Goal: Task Accomplishment & Management: Use online tool/utility

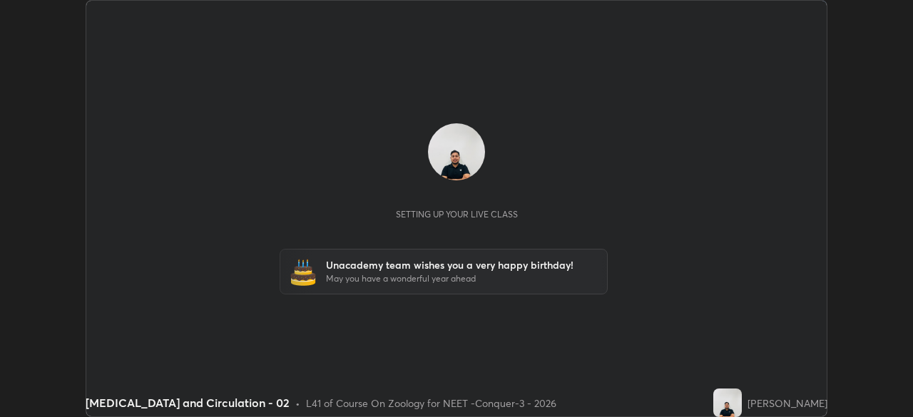
scroll to position [417, 913]
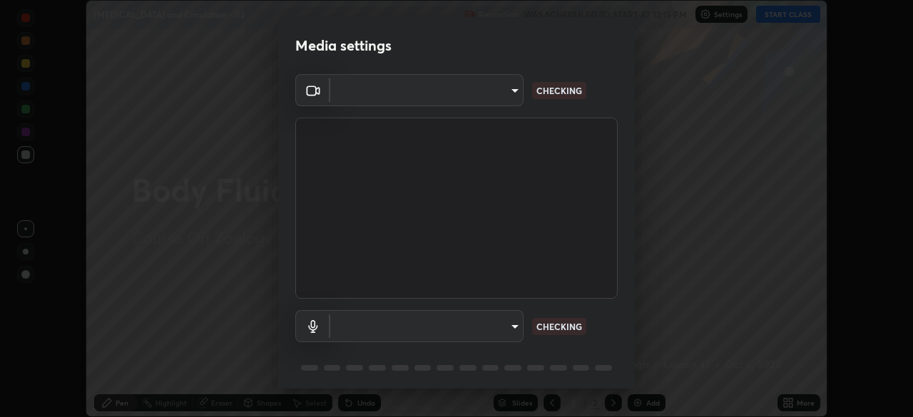
click at [486, 98] on body "Erase all [MEDICAL_DATA] and Circulation - 02 Recording WAS SCHEDULED TO START …" at bounding box center [456, 208] width 913 height 417
click at [483, 99] on div at bounding box center [456, 208] width 913 height 417
type input "cd196dca7ee3473cd0bbb3bb2826c5ea68ab4168b05a595dea54bdb54e95643a"
type input "8a746cdf30822f0194d7ebaae9e2952f093a53666f518d89720ff13f51db075d"
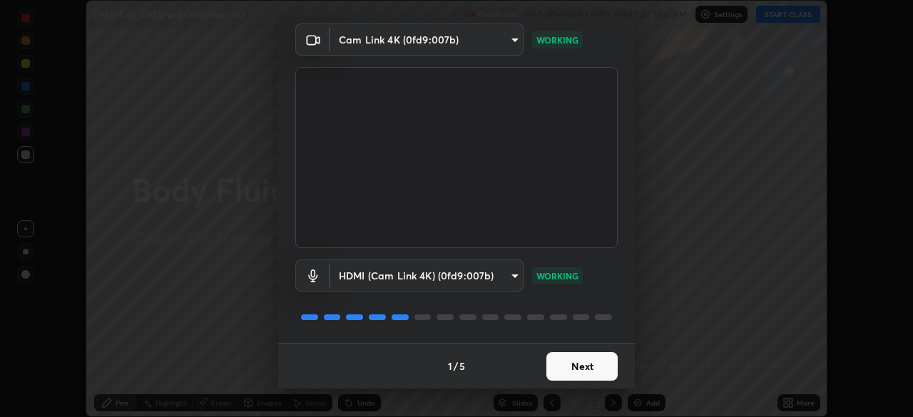
click at [587, 365] on button "Next" at bounding box center [581, 366] width 71 height 29
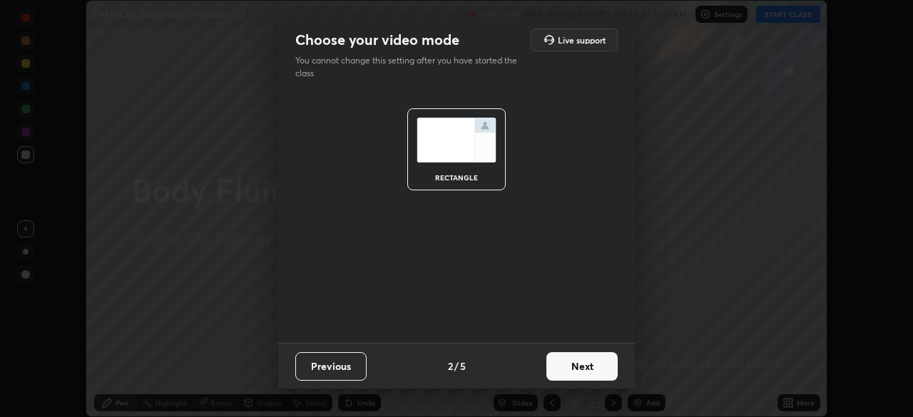
scroll to position [0, 0]
click at [587, 371] on button "Next" at bounding box center [581, 366] width 71 height 29
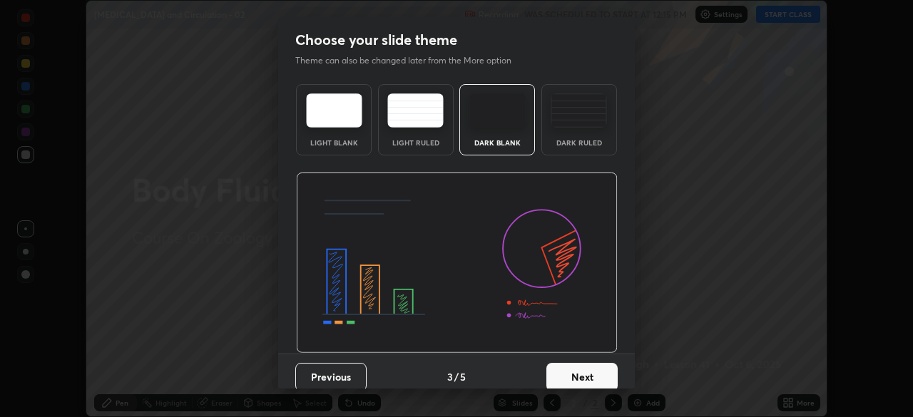
click at [592, 366] on button "Next" at bounding box center [581, 377] width 71 height 29
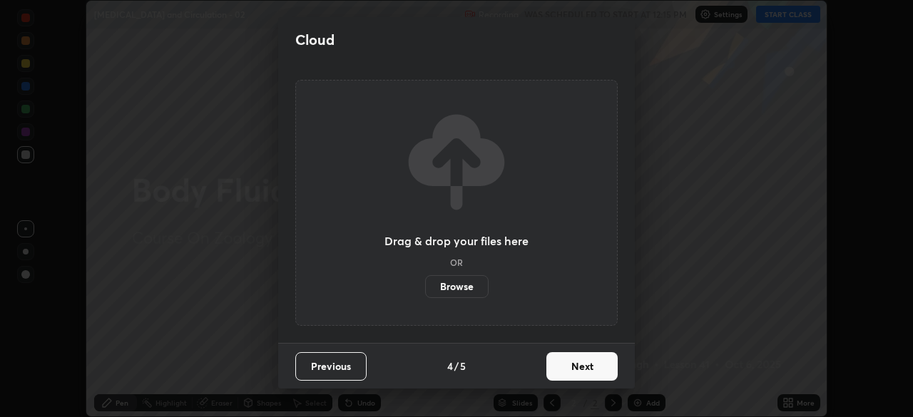
click at [602, 372] on button "Next" at bounding box center [581, 366] width 71 height 29
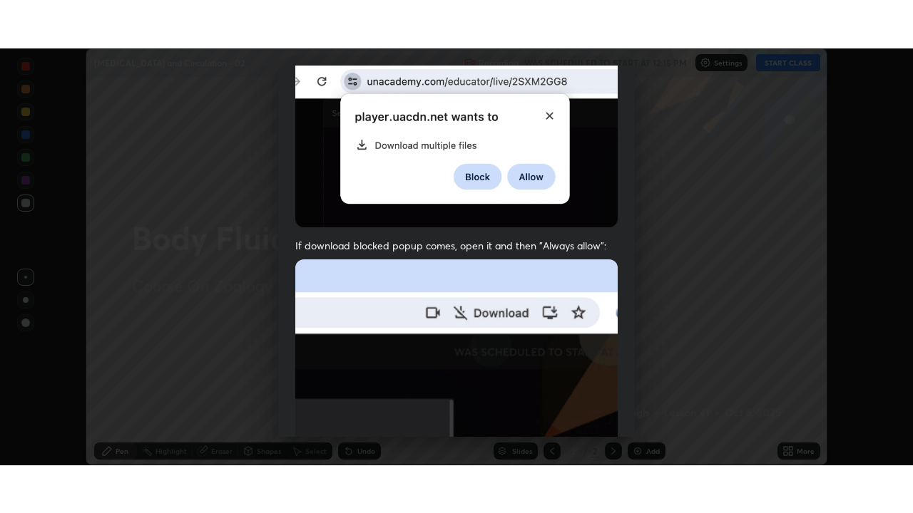
scroll to position [341, 0]
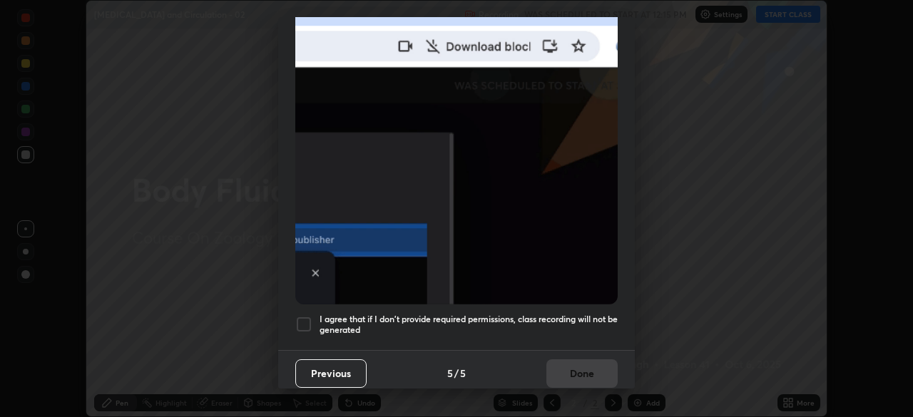
click at [303, 318] on div at bounding box center [303, 324] width 17 height 17
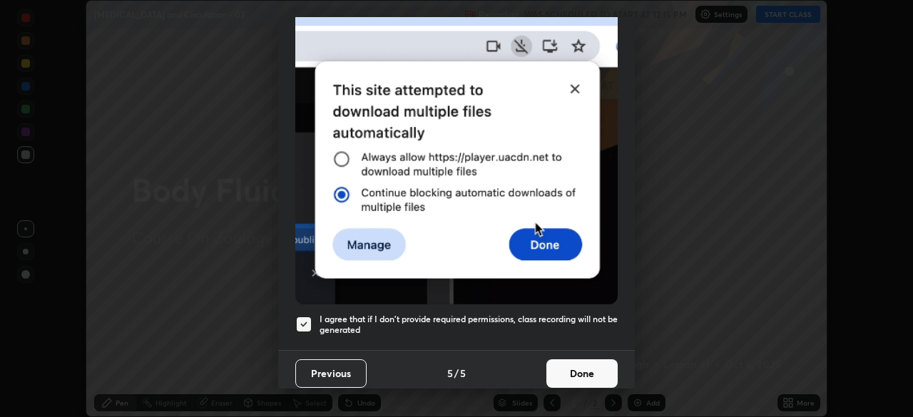
click at [559, 366] on button "Done" at bounding box center [581, 373] width 71 height 29
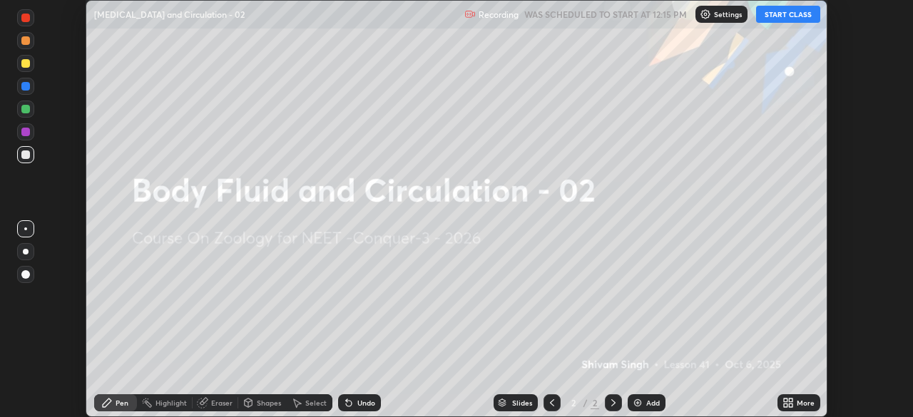
click at [785, 400] on icon at bounding box center [785, 401] width 4 height 4
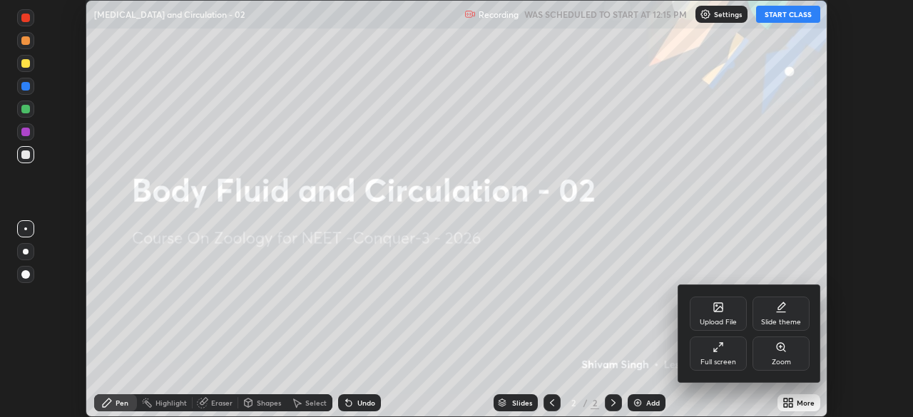
click at [718, 359] on div "Full screen" at bounding box center [718, 362] width 36 height 7
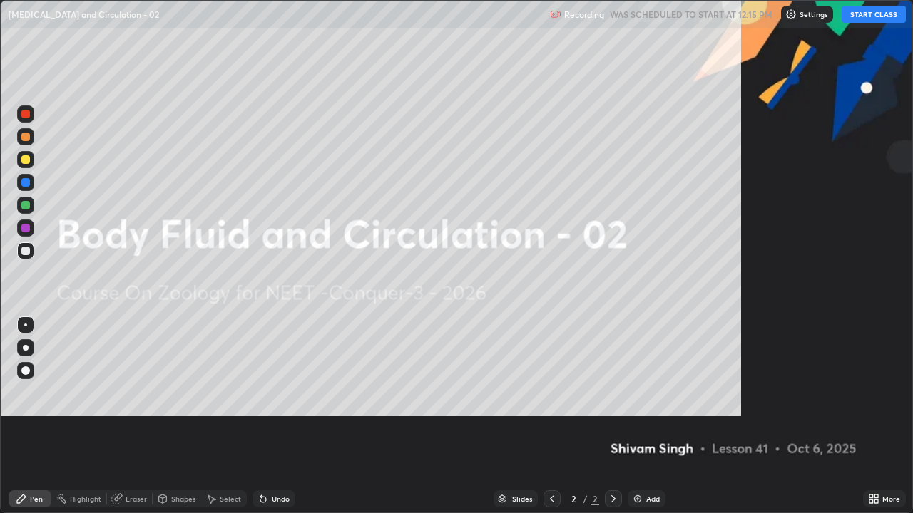
scroll to position [513, 913]
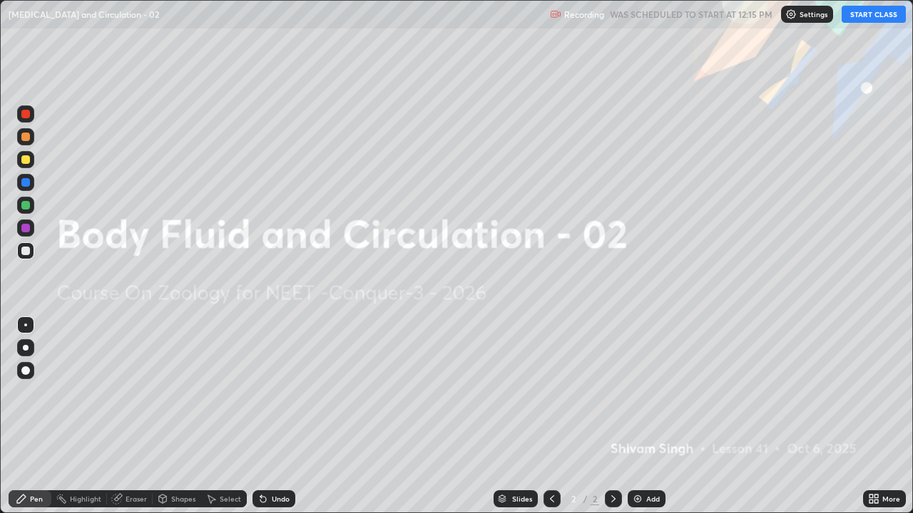
click at [862, 19] on button "START CLASS" at bounding box center [873, 14] width 64 height 17
click at [800, 17] on p "Settings" at bounding box center [813, 14] width 28 height 7
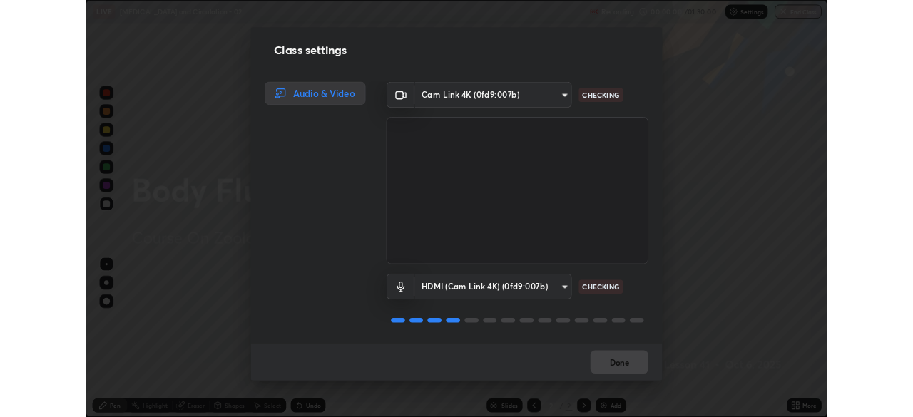
scroll to position [1, 0]
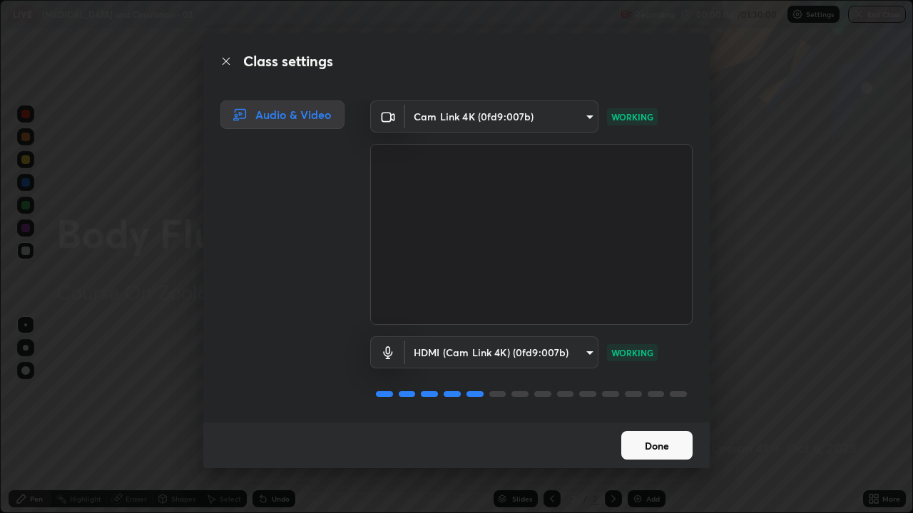
click at [651, 416] on button "Done" at bounding box center [656, 445] width 71 height 29
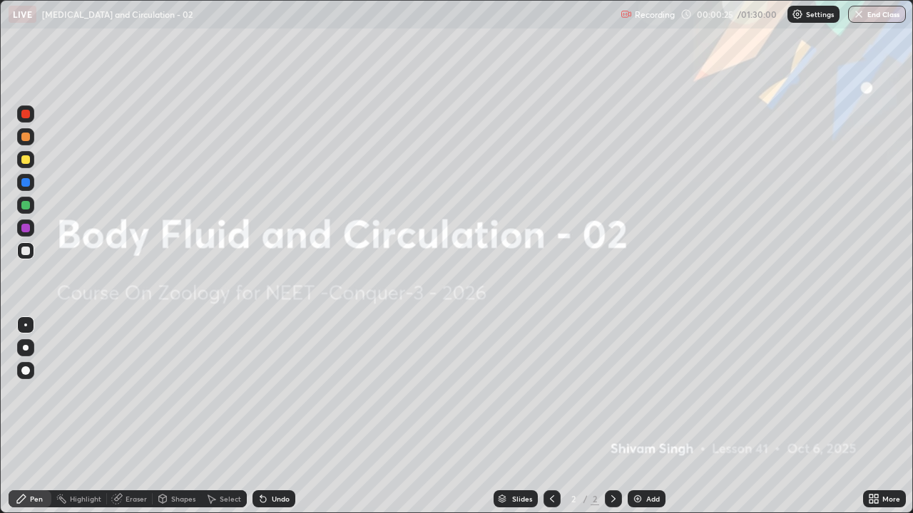
click at [876, 416] on icon at bounding box center [876, 502] width 4 height 4
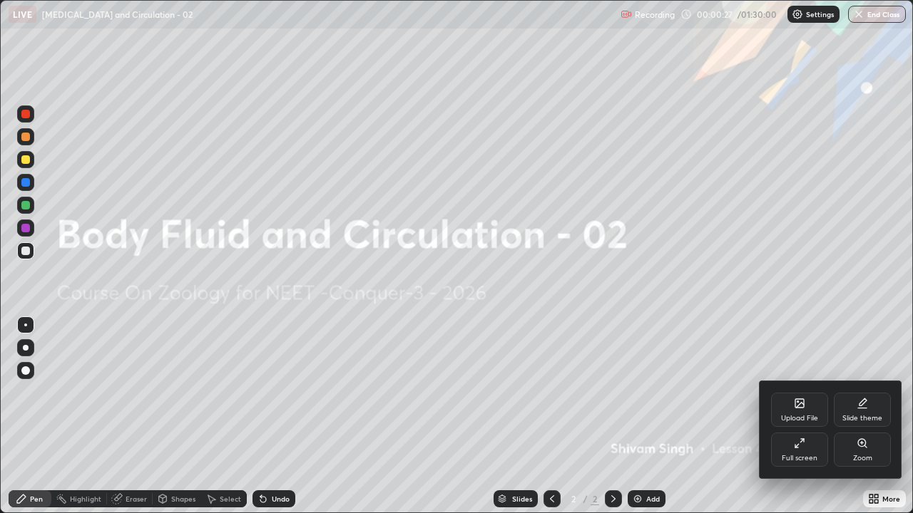
click at [791, 413] on div "Upload File" at bounding box center [799, 410] width 57 height 34
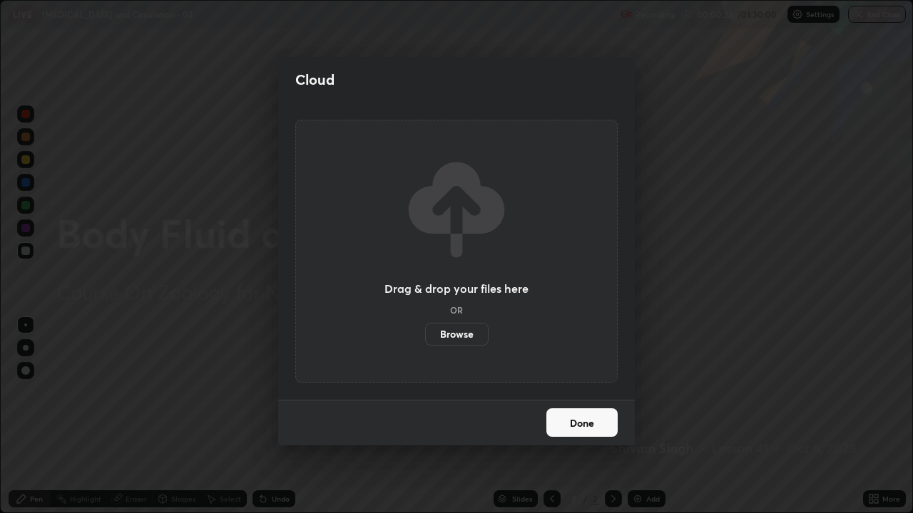
click at [451, 339] on label "Browse" at bounding box center [456, 334] width 63 height 23
click at [425, 339] on input "Browse" at bounding box center [425, 334] width 0 height 23
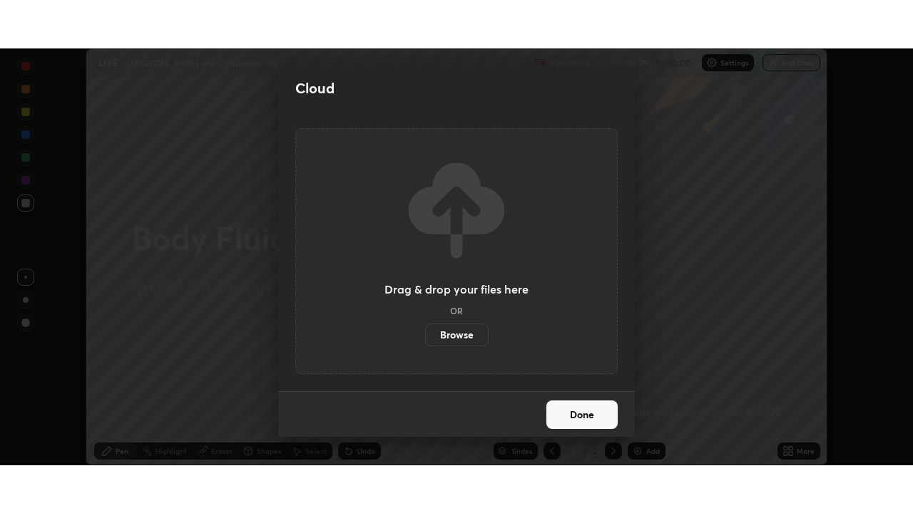
scroll to position [70874, 70379]
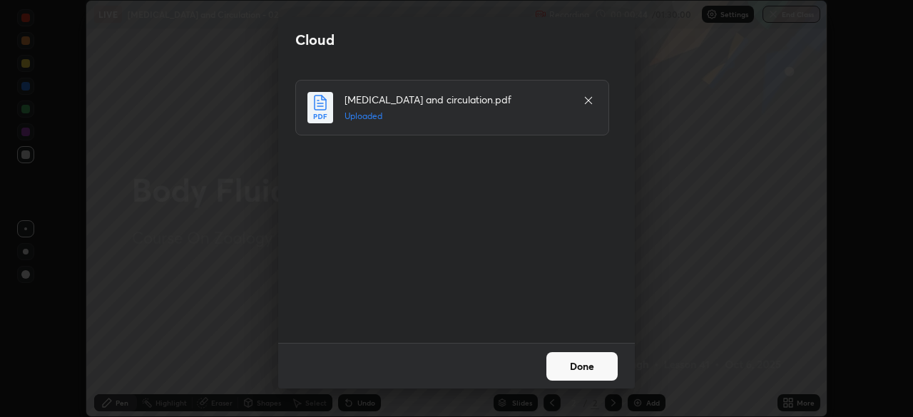
click at [575, 361] on button "Done" at bounding box center [581, 366] width 71 height 29
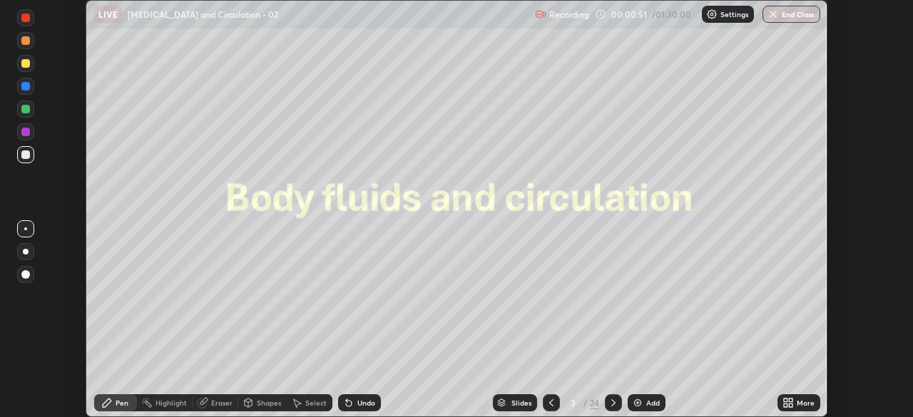
click at [614, 407] on icon at bounding box center [612, 402] width 11 height 11
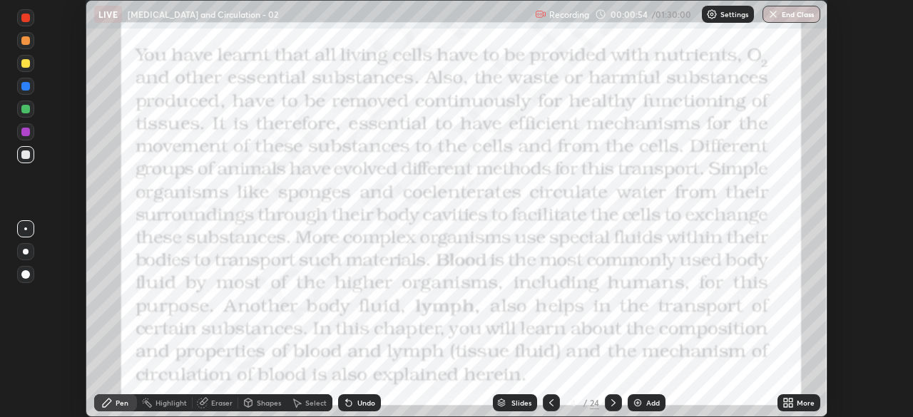
click at [615, 404] on icon at bounding box center [612, 402] width 11 height 11
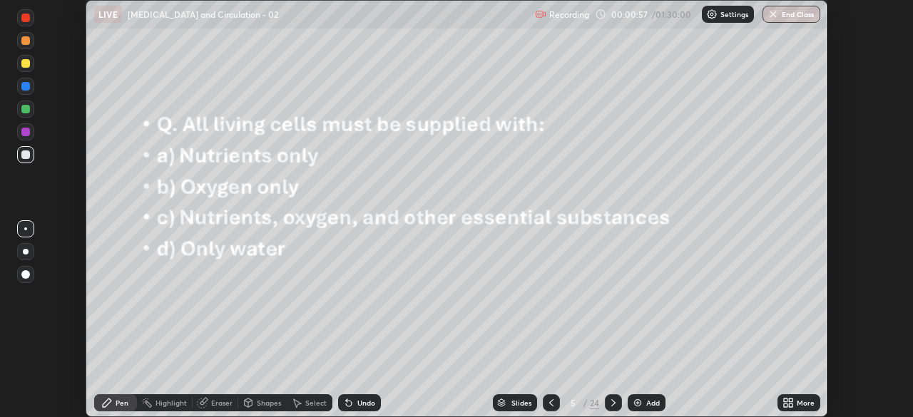
click at [550, 404] on icon at bounding box center [551, 402] width 4 height 7
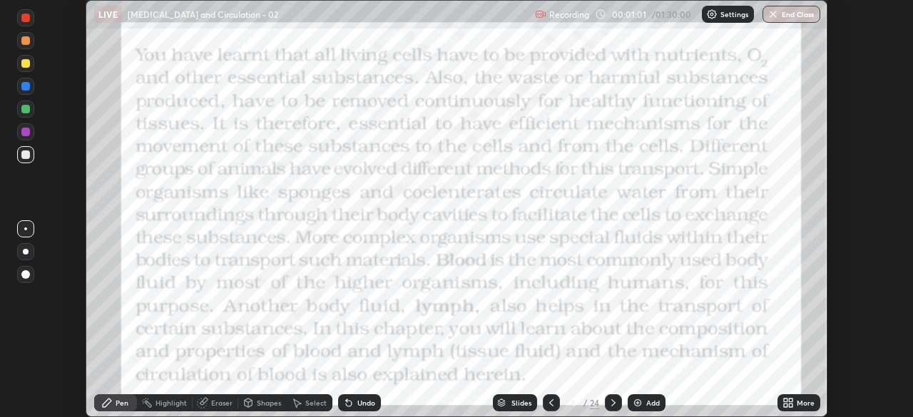
click at [612, 403] on icon at bounding box center [612, 402] width 11 height 11
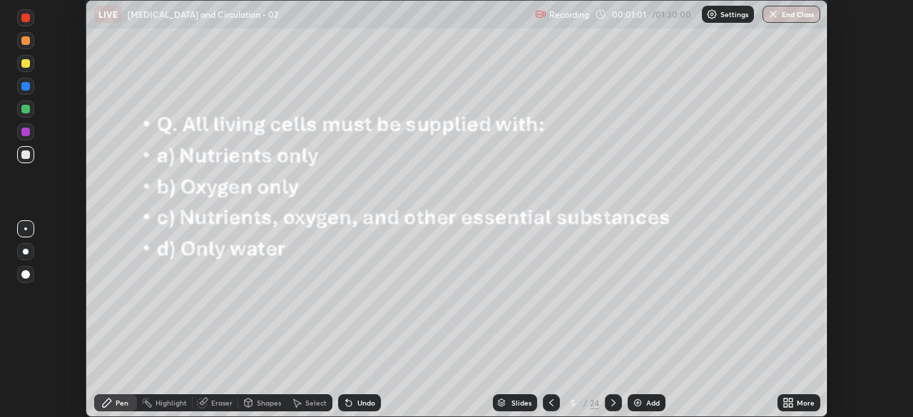
click at [612, 404] on icon at bounding box center [613, 402] width 4 height 7
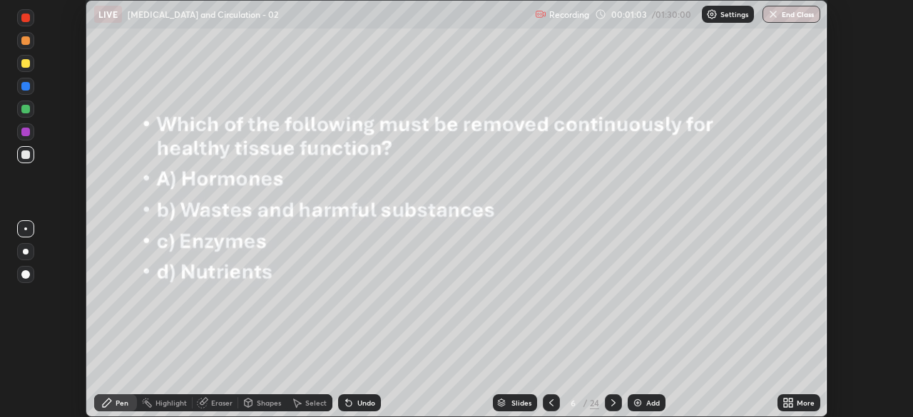
click at [614, 409] on div at bounding box center [613, 402] width 17 height 17
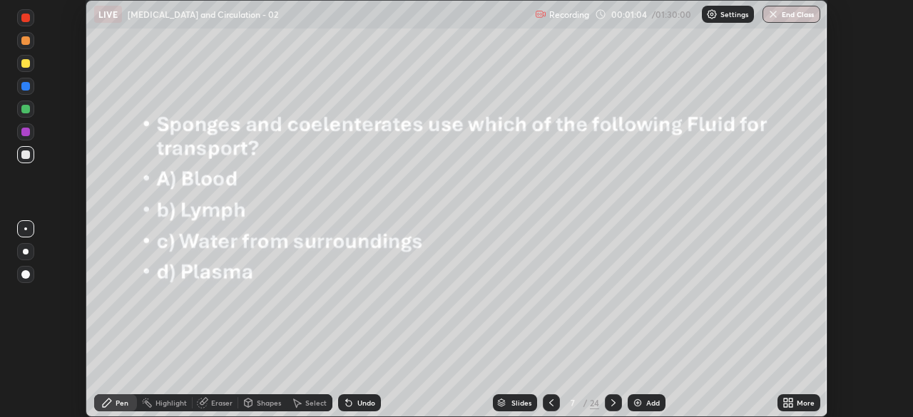
click at [611, 407] on icon at bounding box center [612, 402] width 11 height 11
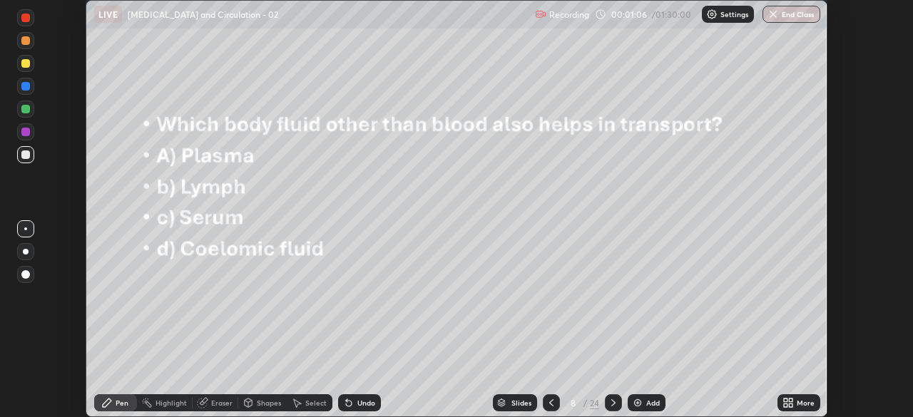
click at [612, 402] on icon at bounding box center [613, 402] width 4 height 7
click at [612, 403] on icon at bounding box center [612, 402] width 11 height 11
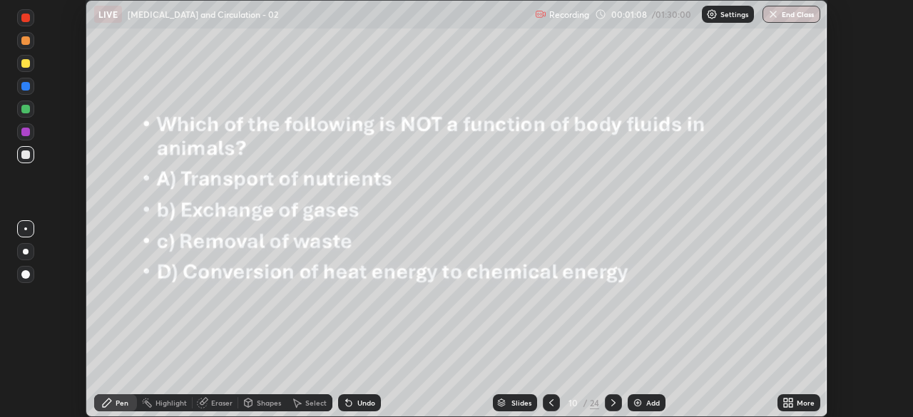
click at [612, 402] on icon at bounding box center [612, 402] width 11 height 11
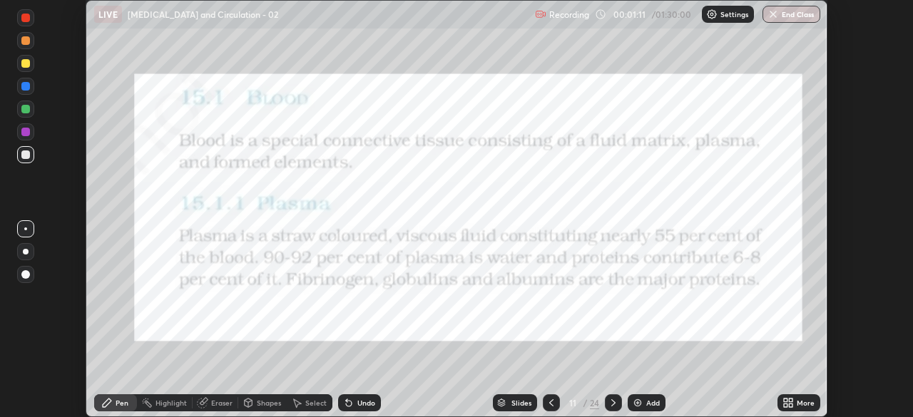
click at [611, 399] on icon at bounding box center [612, 402] width 11 height 11
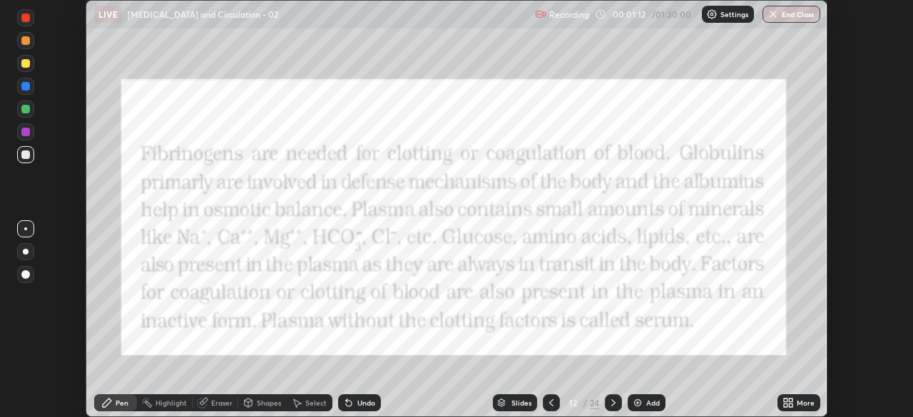
click at [611, 399] on icon at bounding box center [613, 402] width 4 height 7
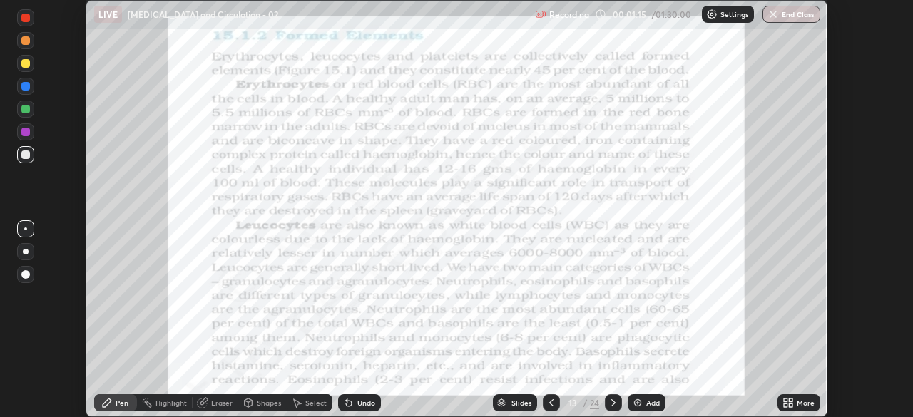
click at [613, 401] on icon at bounding box center [612, 402] width 11 height 11
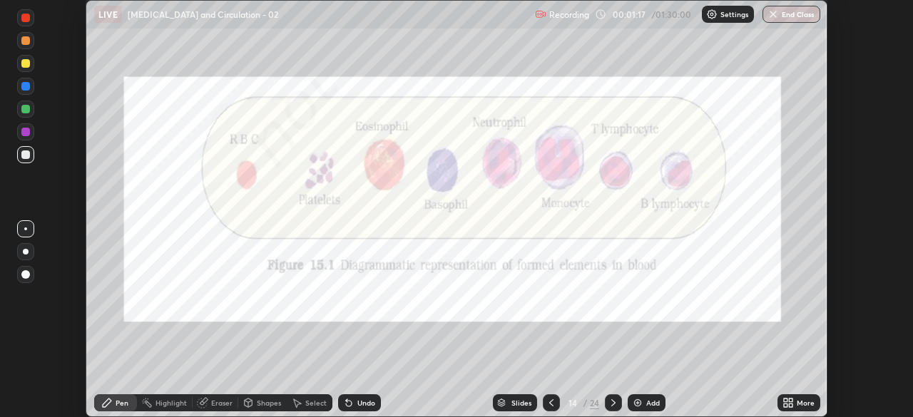
click at [608, 398] on icon at bounding box center [612, 402] width 11 height 11
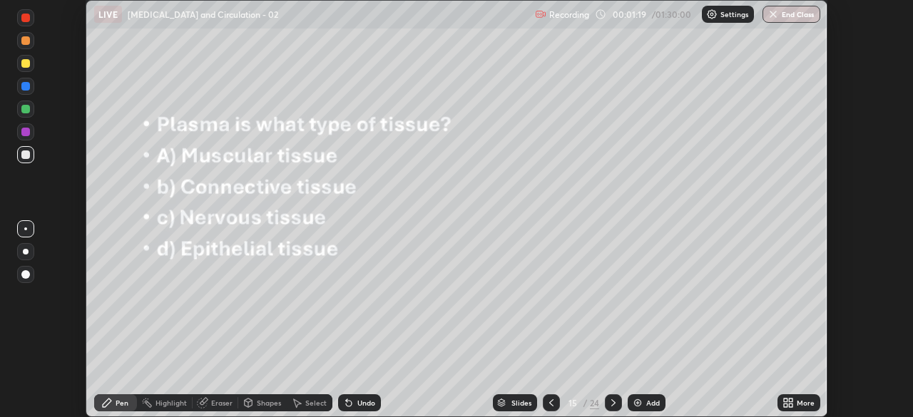
click at [548, 404] on icon at bounding box center [550, 402] width 11 height 11
click at [545, 401] on icon at bounding box center [550, 402] width 11 height 11
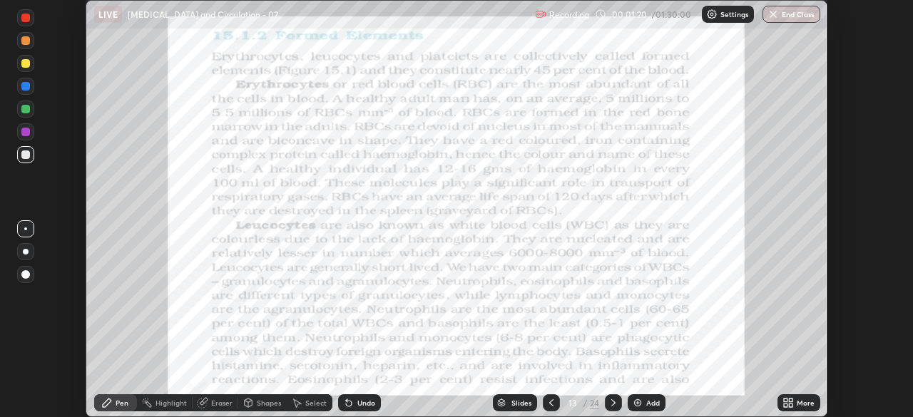
click at [545, 401] on icon at bounding box center [550, 402] width 11 height 11
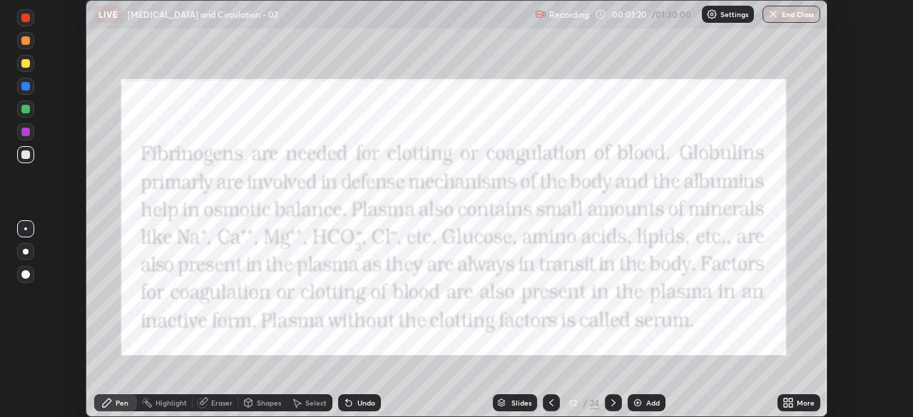
click at [545, 404] on icon at bounding box center [550, 402] width 11 height 11
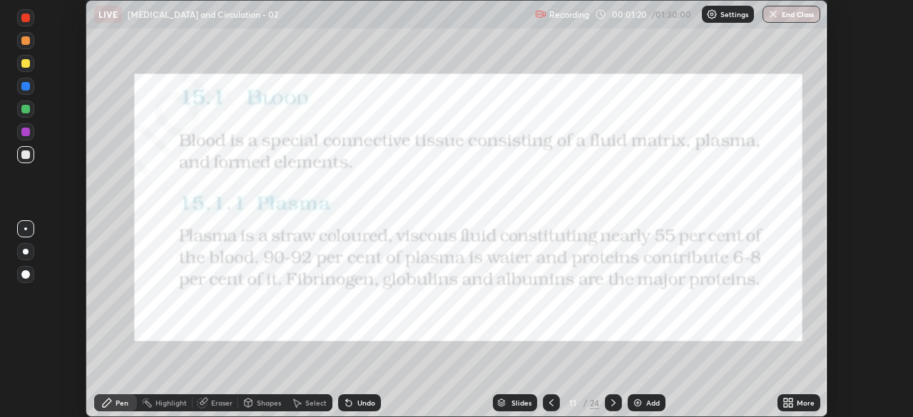
click at [545, 404] on icon at bounding box center [550, 402] width 11 height 11
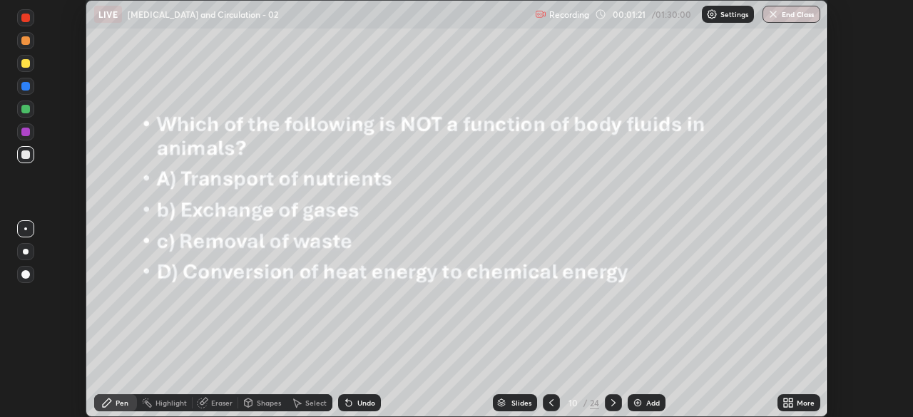
click at [549, 402] on icon at bounding box center [551, 402] width 4 height 7
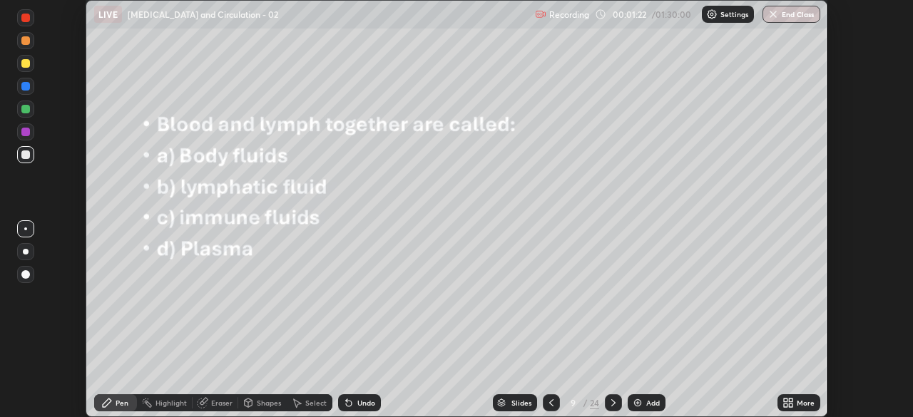
click at [549, 402] on icon at bounding box center [551, 402] width 4 height 7
click at [549, 401] on icon at bounding box center [551, 402] width 4 height 7
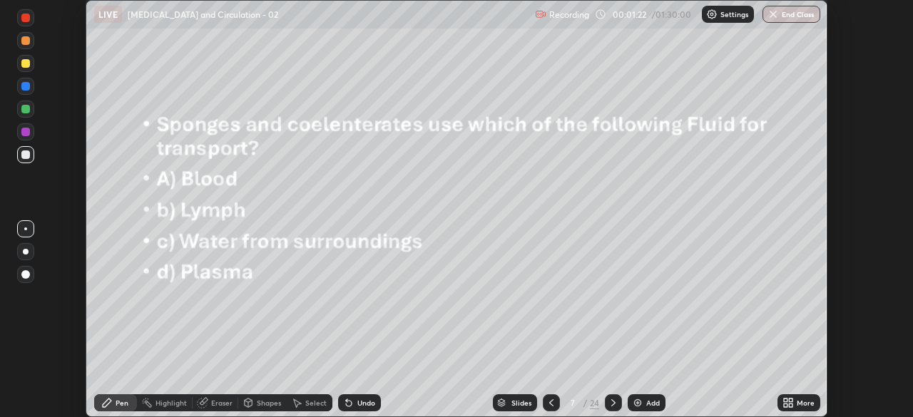
click at [549, 401] on icon at bounding box center [551, 402] width 4 height 7
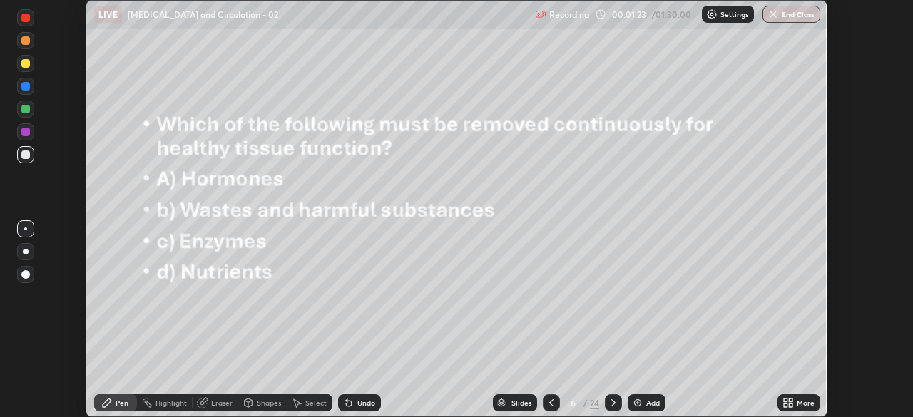
click at [550, 403] on icon at bounding box center [550, 402] width 11 height 11
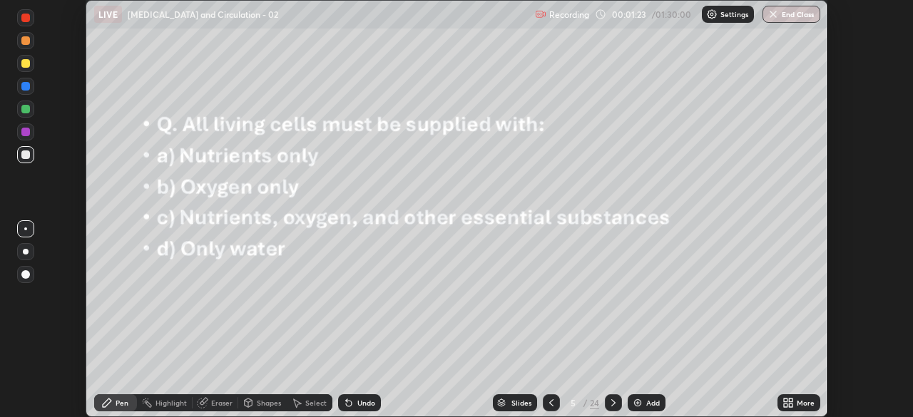
click at [552, 402] on icon at bounding box center [550, 402] width 11 height 11
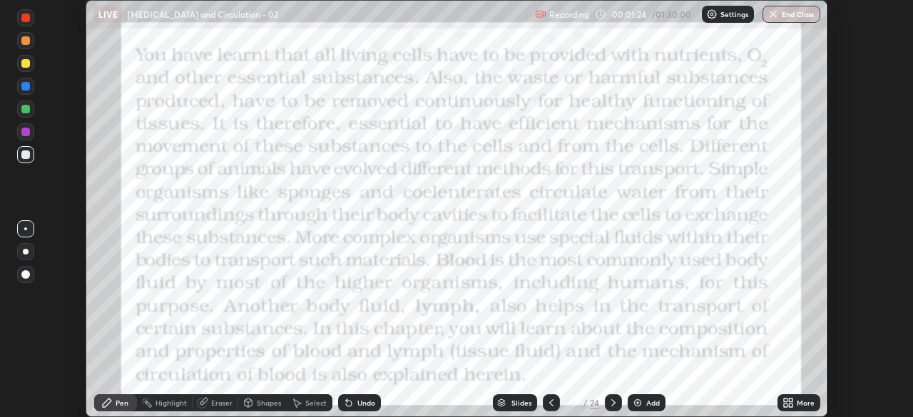
click at [552, 402] on icon at bounding box center [550, 402] width 11 height 11
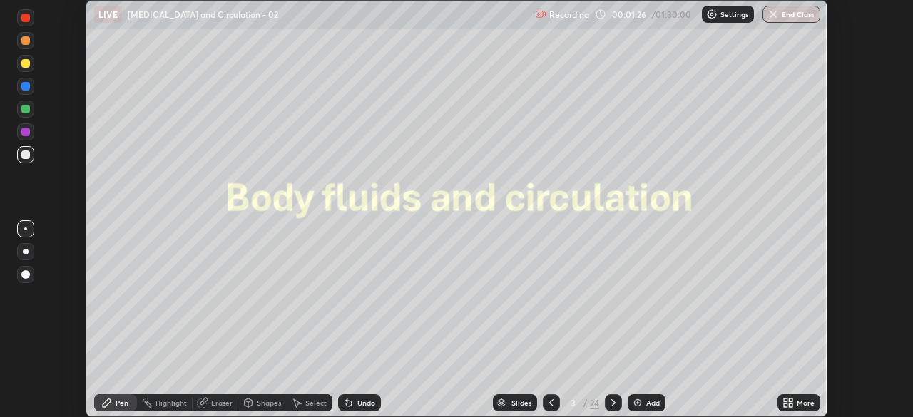
click at [783, 404] on icon at bounding box center [785, 406] width 4 height 4
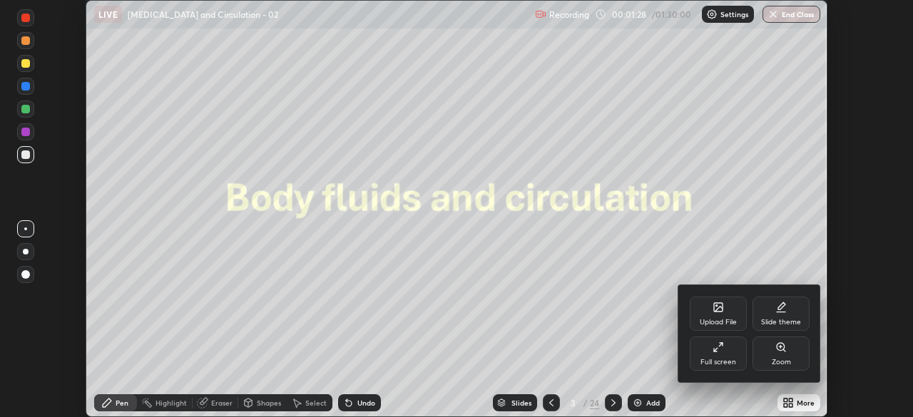
click at [720, 351] on icon at bounding box center [717, 346] width 11 height 11
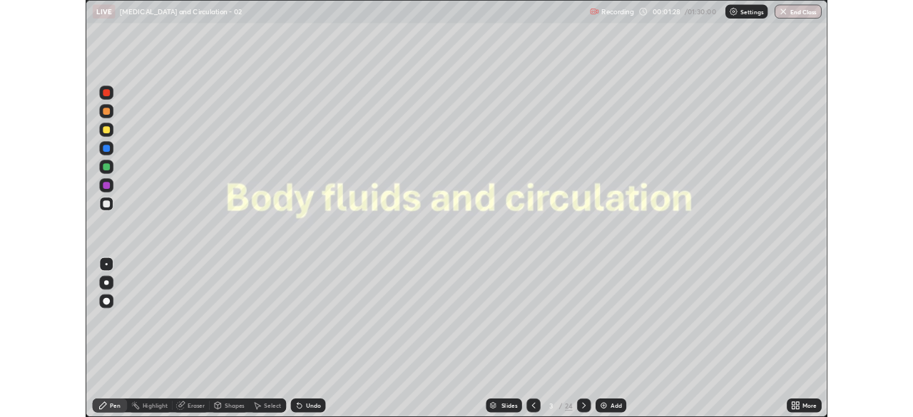
scroll to position [513, 913]
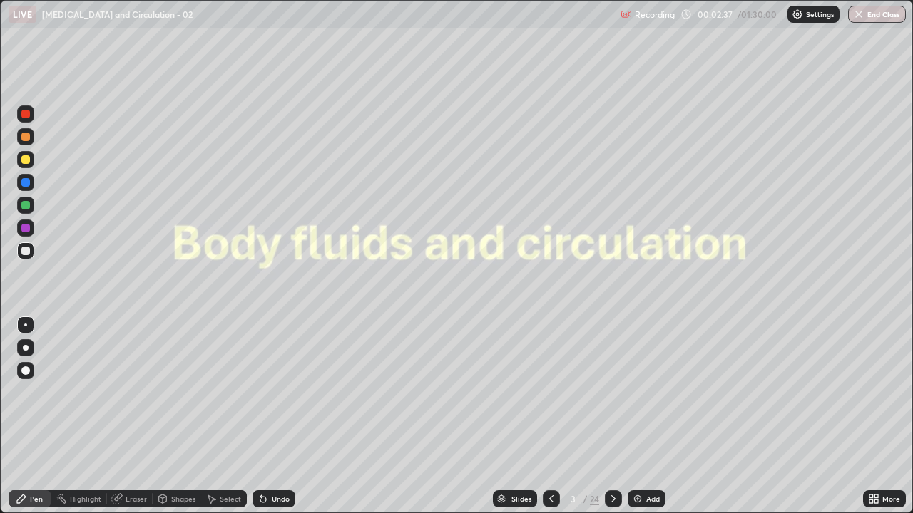
click at [611, 416] on icon at bounding box center [613, 498] width 4 height 7
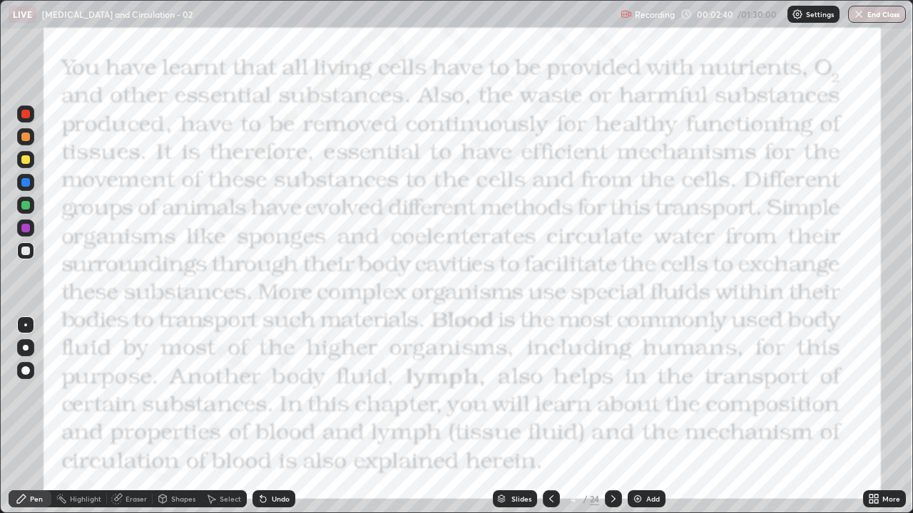
click at [612, 416] on icon at bounding box center [612, 498] width 11 height 11
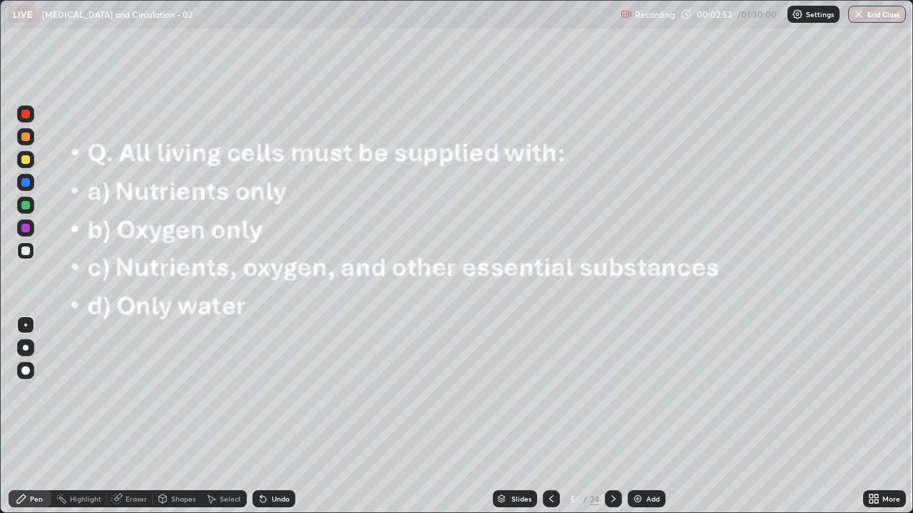
click at [610, 416] on icon at bounding box center [612, 498] width 11 height 11
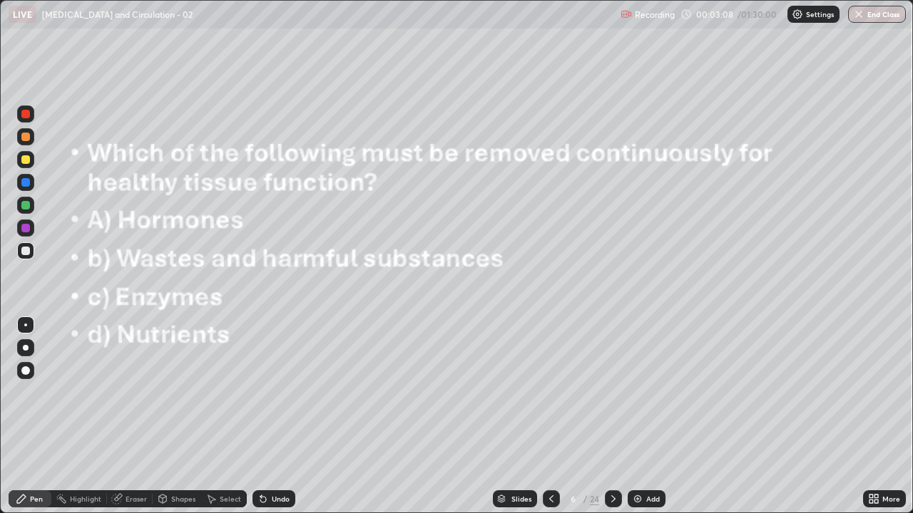
click at [612, 416] on icon at bounding box center [612, 498] width 11 height 11
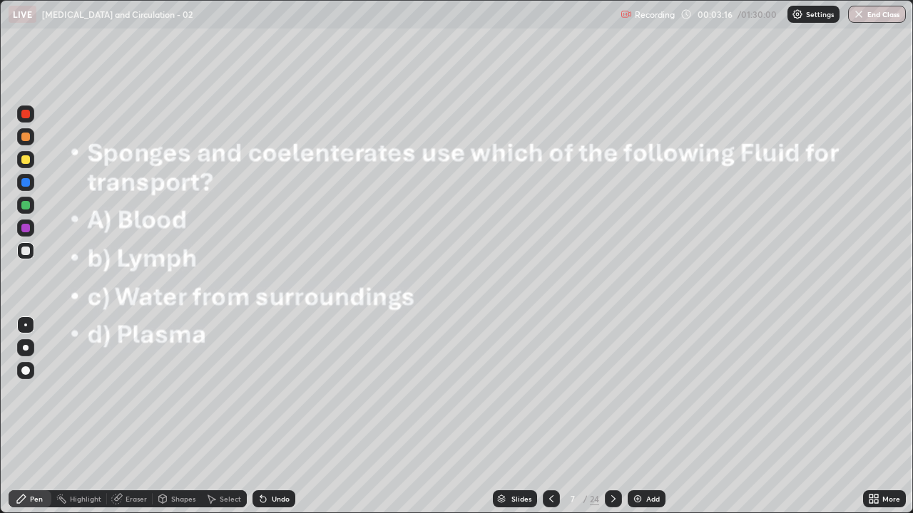
click at [612, 416] on icon at bounding box center [612, 498] width 11 height 11
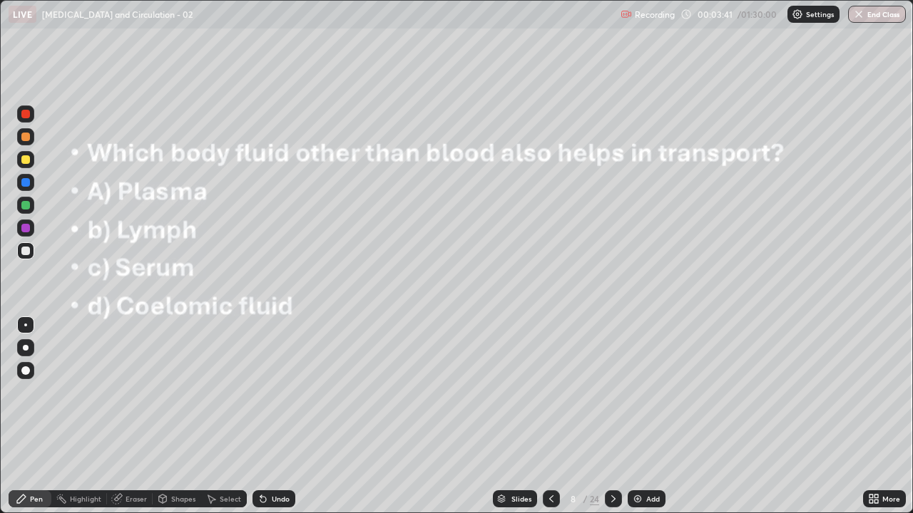
click at [612, 416] on icon at bounding box center [612, 498] width 11 height 11
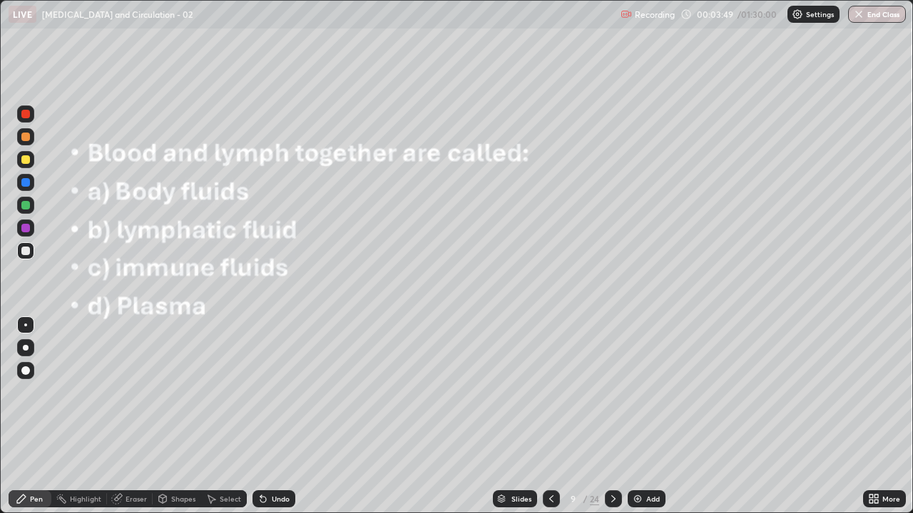
click at [612, 416] on icon at bounding box center [612, 498] width 11 height 11
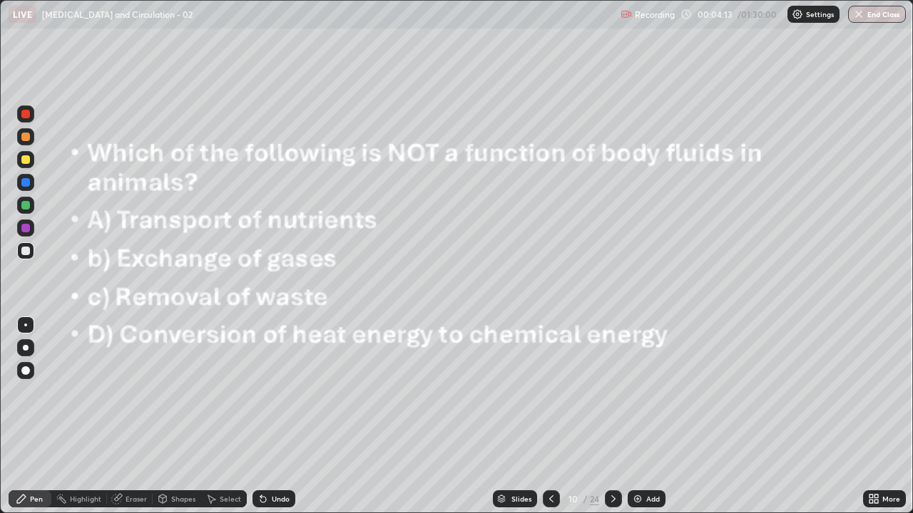
click at [610, 416] on icon at bounding box center [612, 498] width 11 height 11
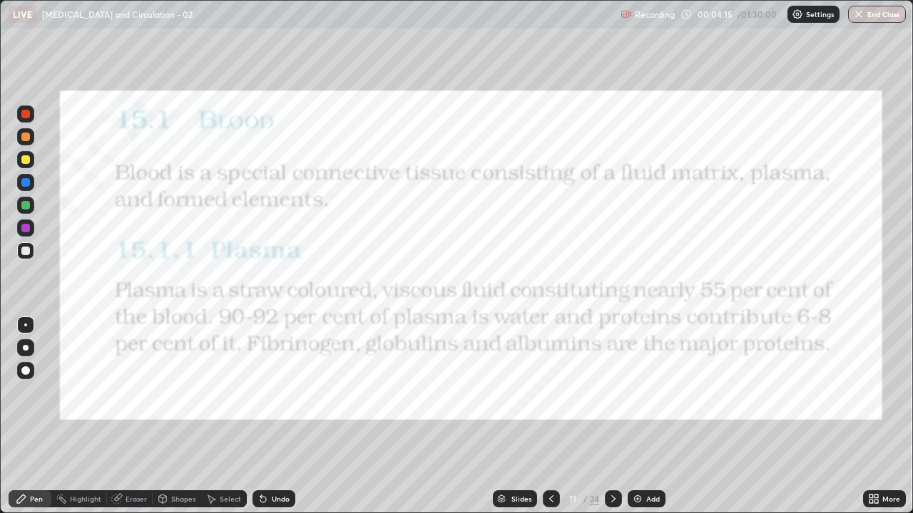
click at [612, 416] on icon at bounding box center [612, 498] width 11 height 11
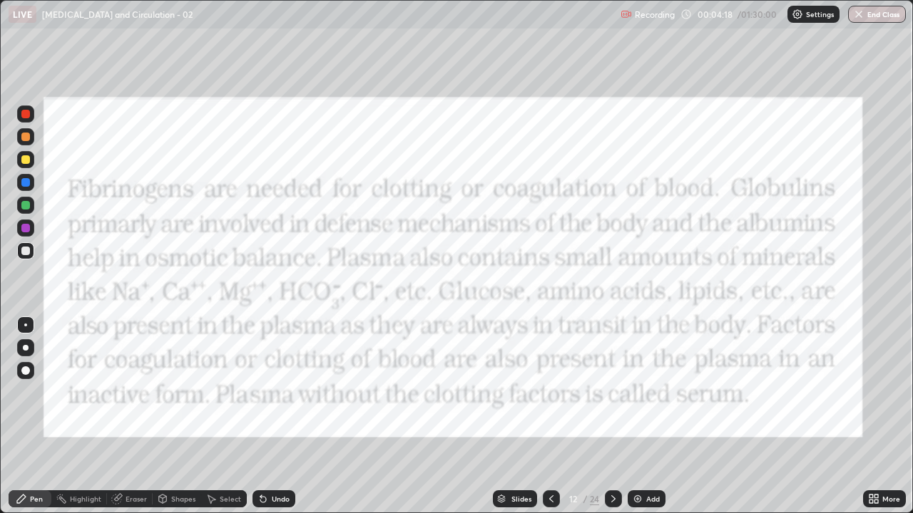
click at [612, 416] on icon at bounding box center [612, 498] width 11 height 11
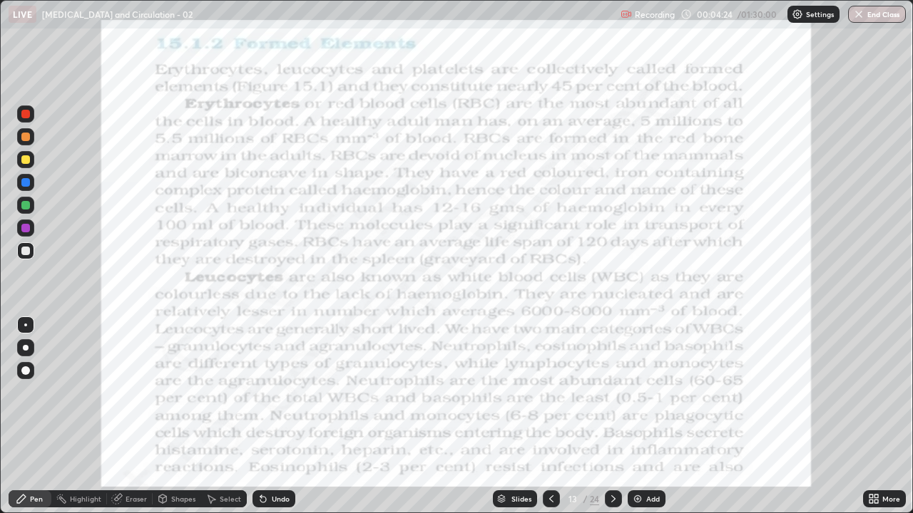
click at [25, 227] on div at bounding box center [25, 228] width 9 height 9
click at [614, 416] on icon at bounding box center [612, 498] width 11 height 11
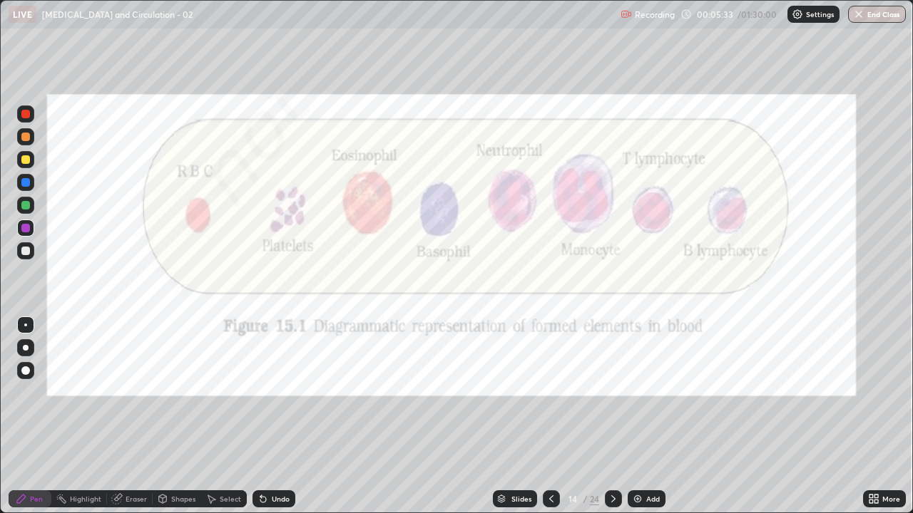
click at [27, 114] on div at bounding box center [25, 114] width 9 height 9
click at [26, 205] on div at bounding box center [25, 205] width 9 height 9
click at [611, 416] on icon at bounding box center [613, 498] width 4 height 7
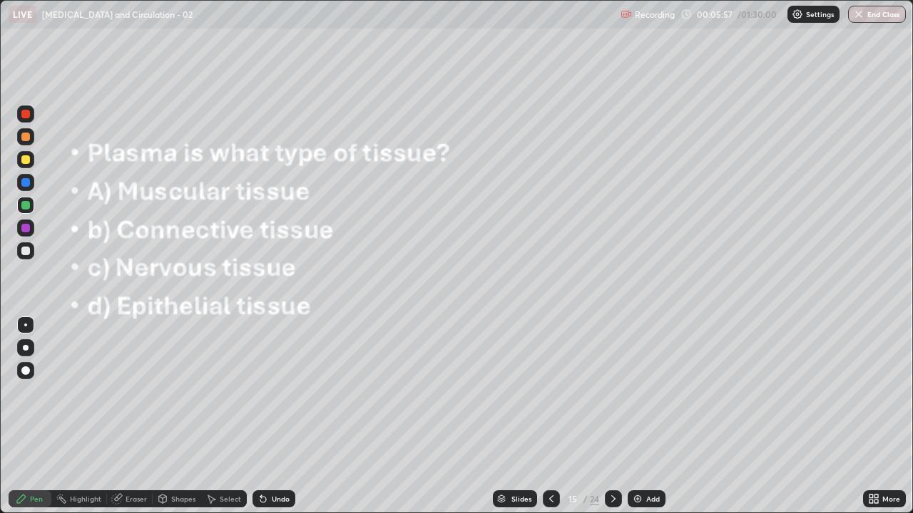
click at [612, 416] on icon at bounding box center [612, 498] width 11 height 11
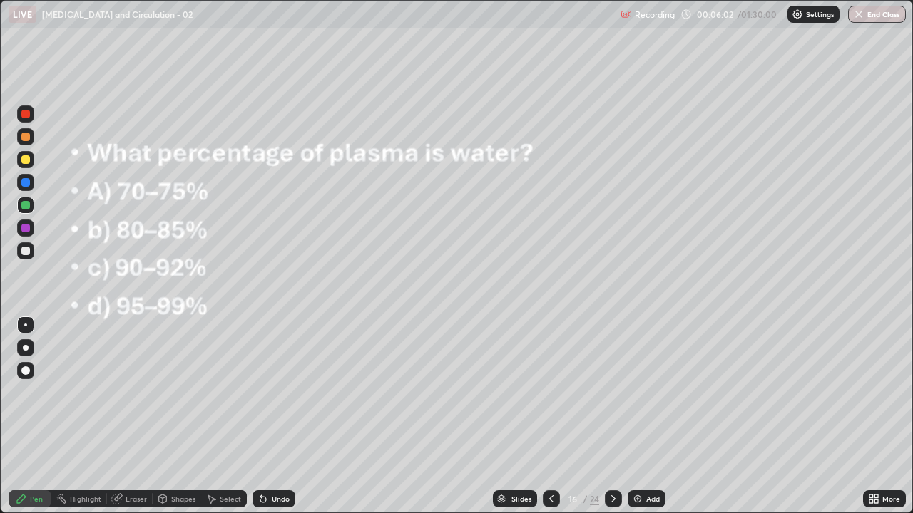
click at [614, 416] on icon at bounding box center [612, 498] width 11 height 11
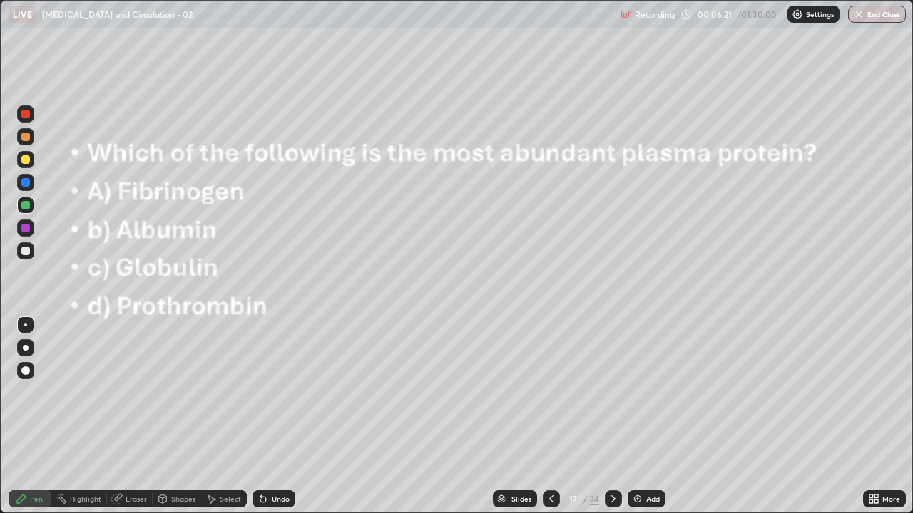
click at [612, 416] on icon at bounding box center [612, 498] width 11 height 11
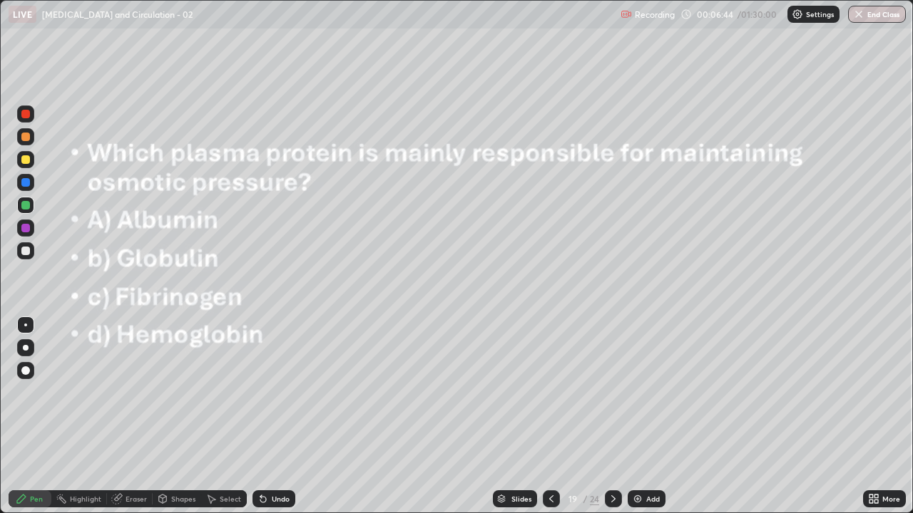
click at [612, 416] on icon at bounding box center [612, 498] width 11 height 11
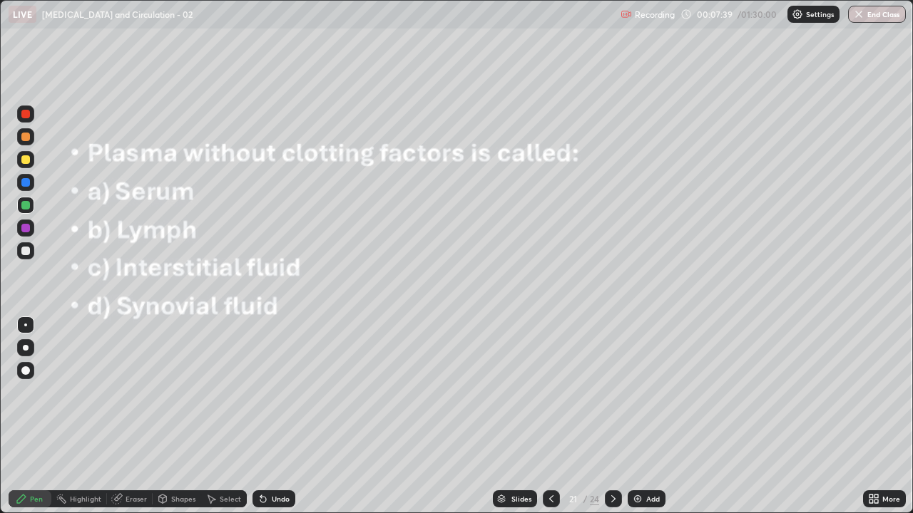
click at [612, 416] on icon at bounding box center [612, 498] width 11 height 11
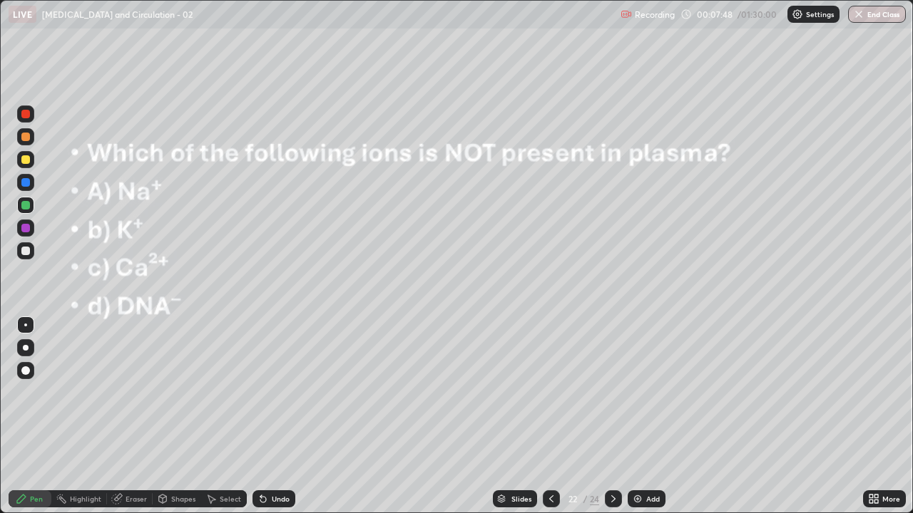
click at [612, 416] on icon at bounding box center [612, 498] width 11 height 11
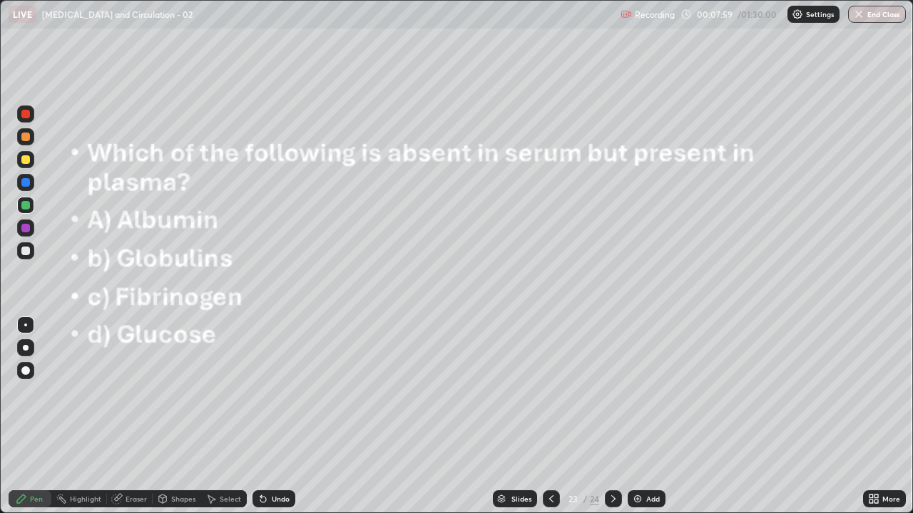
click at [612, 416] on icon at bounding box center [612, 498] width 11 height 11
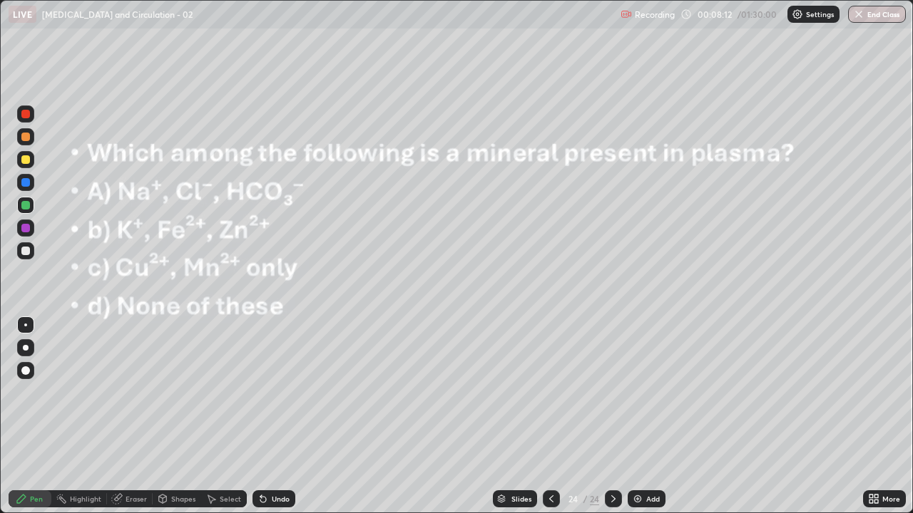
click at [613, 416] on icon at bounding box center [612, 498] width 11 height 11
click at [612, 416] on icon at bounding box center [612, 498] width 11 height 11
click at [637, 416] on img at bounding box center [637, 498] width 11 height 11
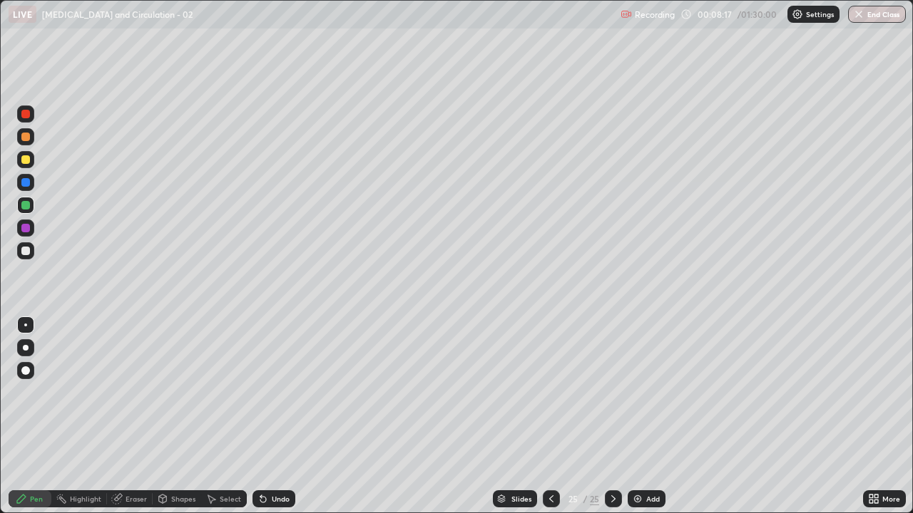
click at [870, 416] on icon at bounding box center [871, 502] width 4 height 4
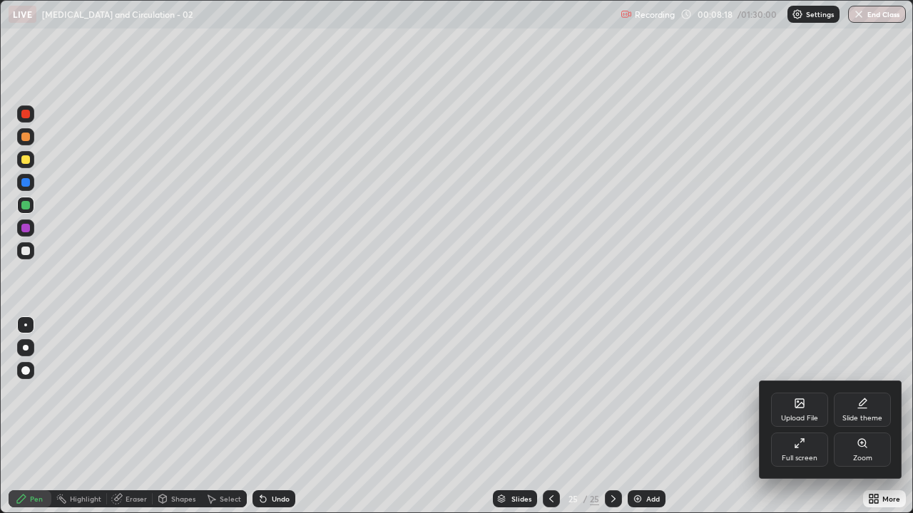
click at [793, 412] on div "Upload File" at bounding box center [799, 410] width 57 height 34
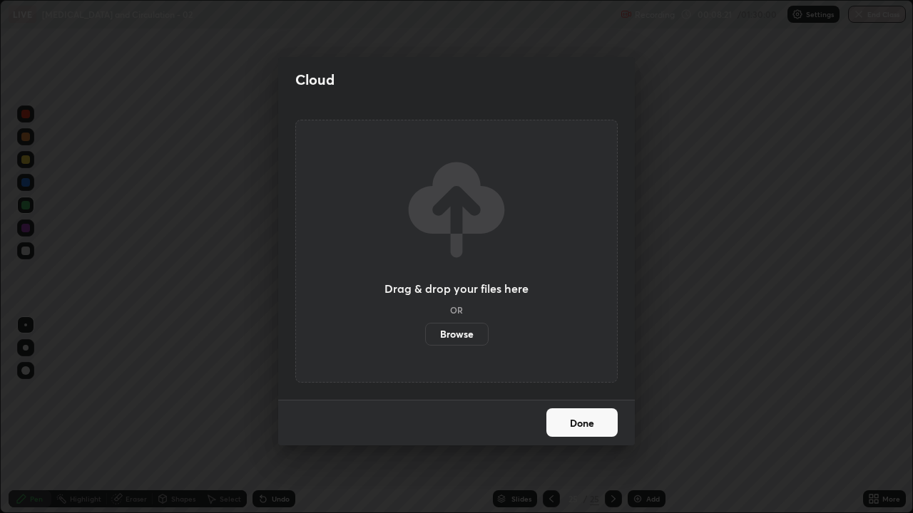
click at [607, 416] on button "Done" at bounding box center [581, 422] width 71 height 29
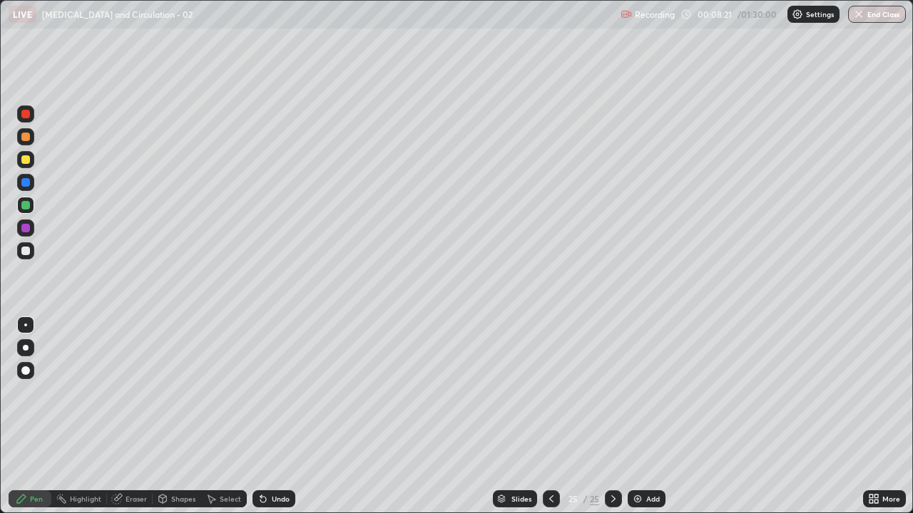
click at [879, 416] on div "More" at bounding box center [884, 498] width 43 height 17
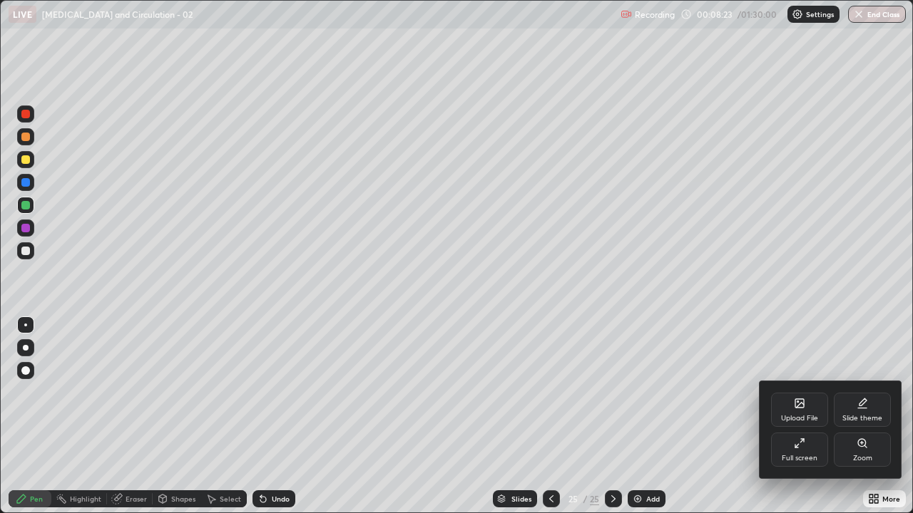
click at [797, 416] on div "Full screen" at bounding box center [799, 450] width 57 height 34
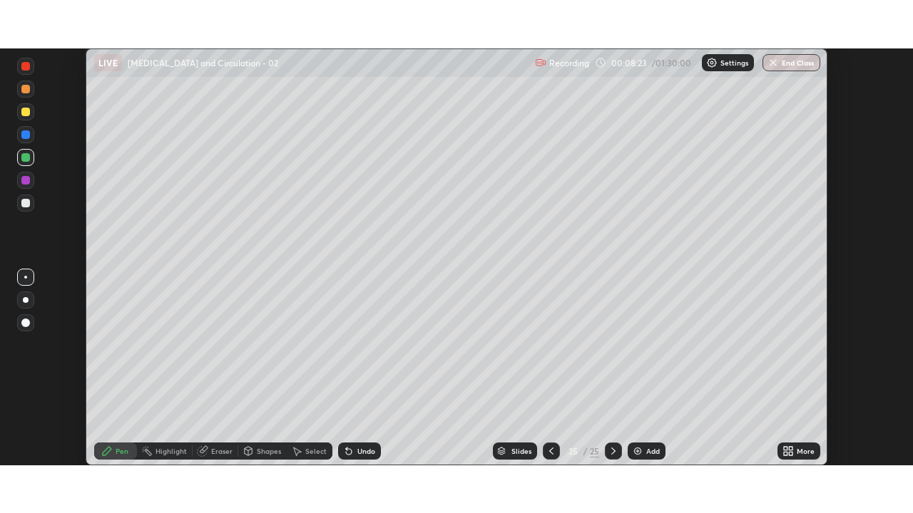
scroll to position [70874, 70379]
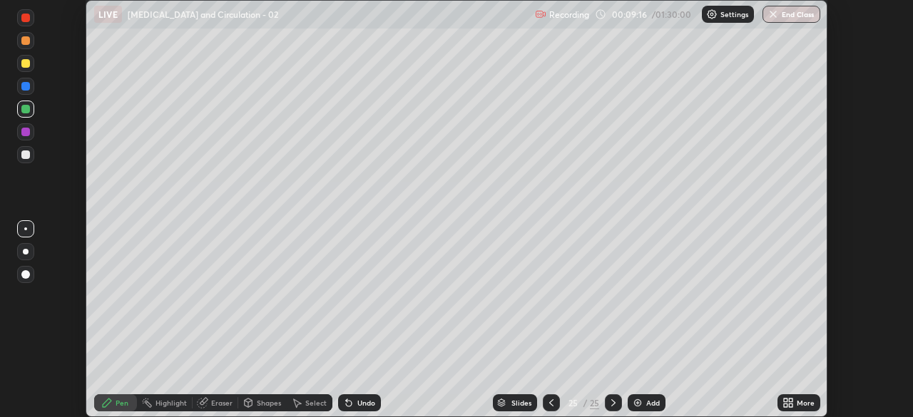
click at [787, 396] on div "More" at bounding box center [798, 402] width 43 height 17
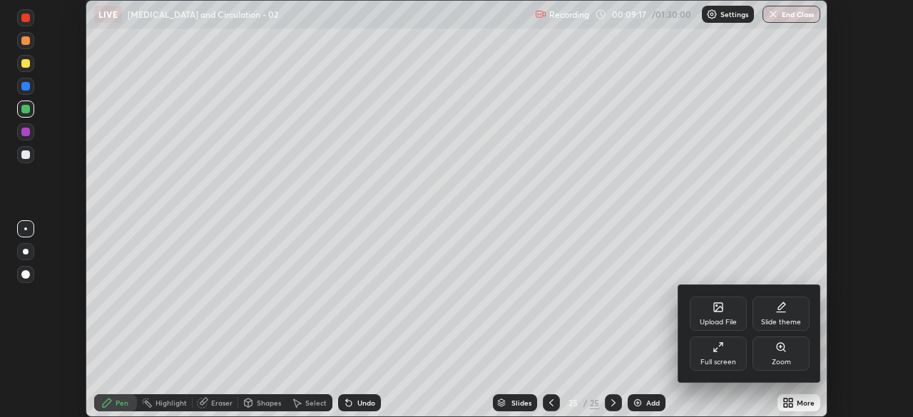
click at [725, 312] on div "Upload File" at bounding box center [717, 314] width 57 height 34
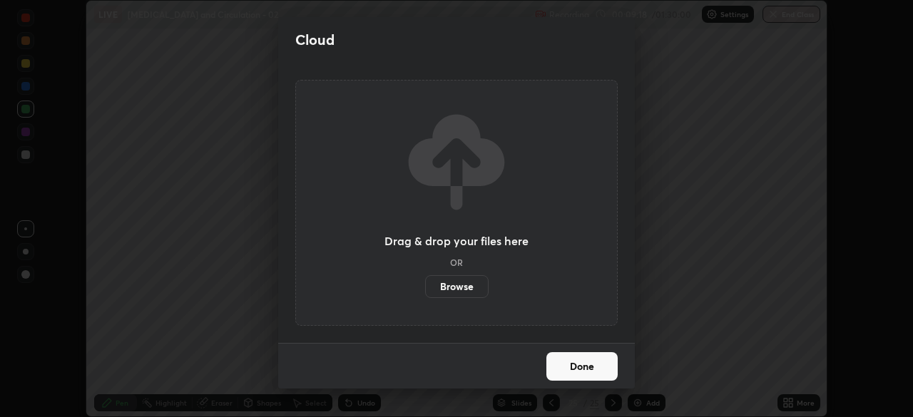
click at [470, 286] on label "Browse" at bounding box center [456, 286] width 63 height 23
click at [425, 286] on input "Browse" at bounding box center [425, 286] width 0 height 23
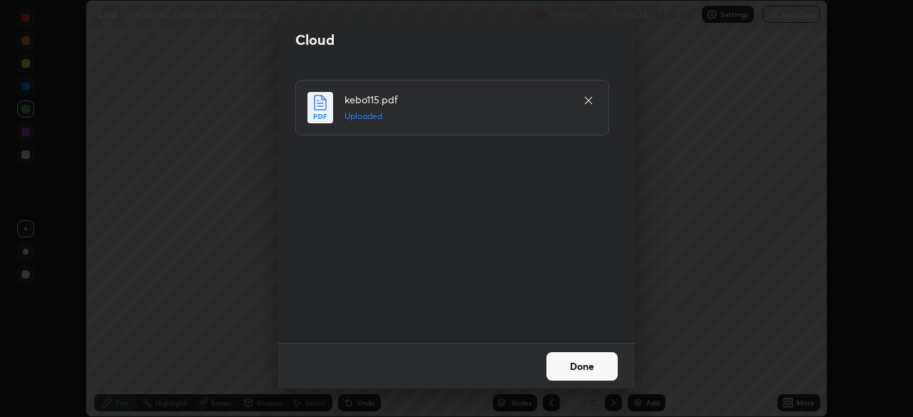
click at [567, 369] on button "Done" at bounding box center [581, 366] width 71 height 29
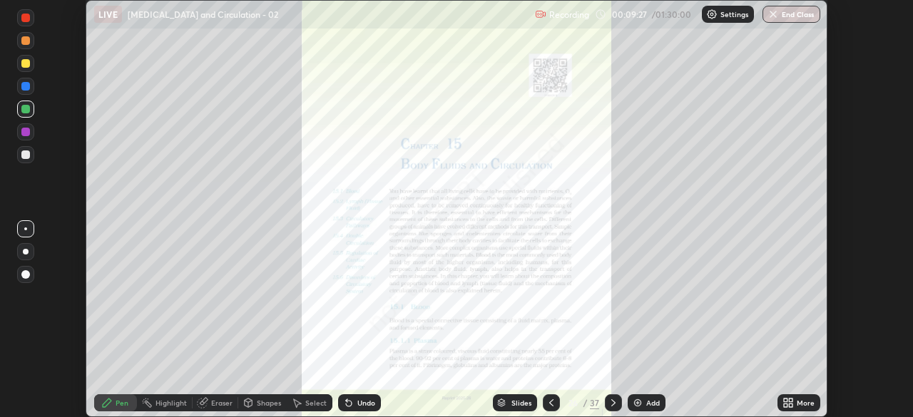
click at [790, 404] on icon at bounding box center [790, 406] width 4 height 4
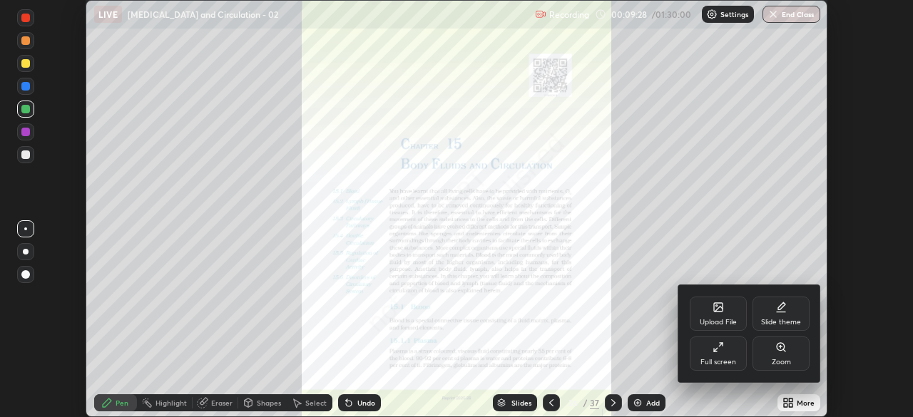
click at [726, 353] on div "Full screen" at bounding box center [717, 353] width 57 height 34
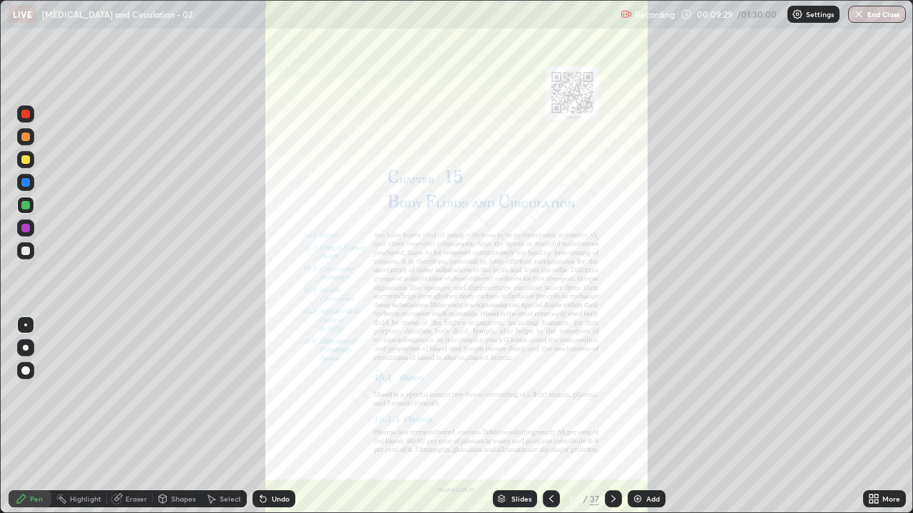
scroll to position [513, 913]
click at [612, 416] on icon at bounding box center [612, 498] width 11 height 11
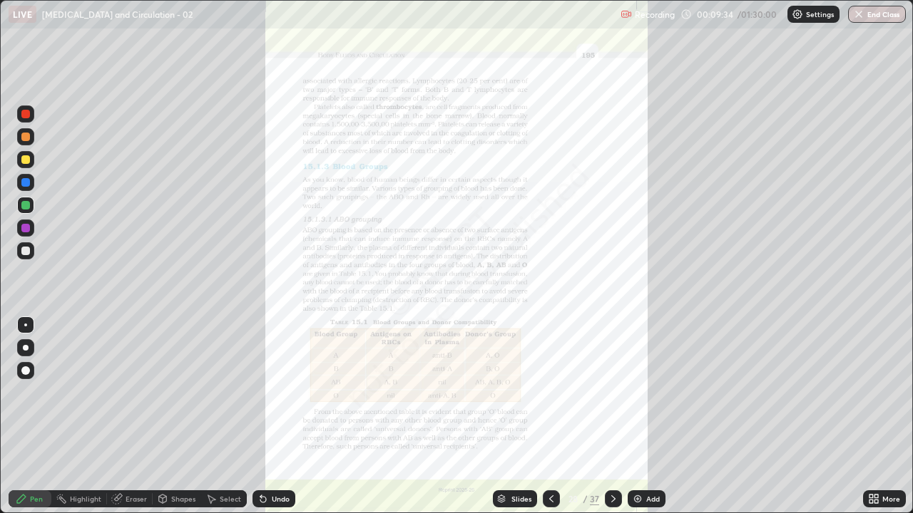
click at [610, 416] on icon at bounding box center [612, 498] width 11 height 11
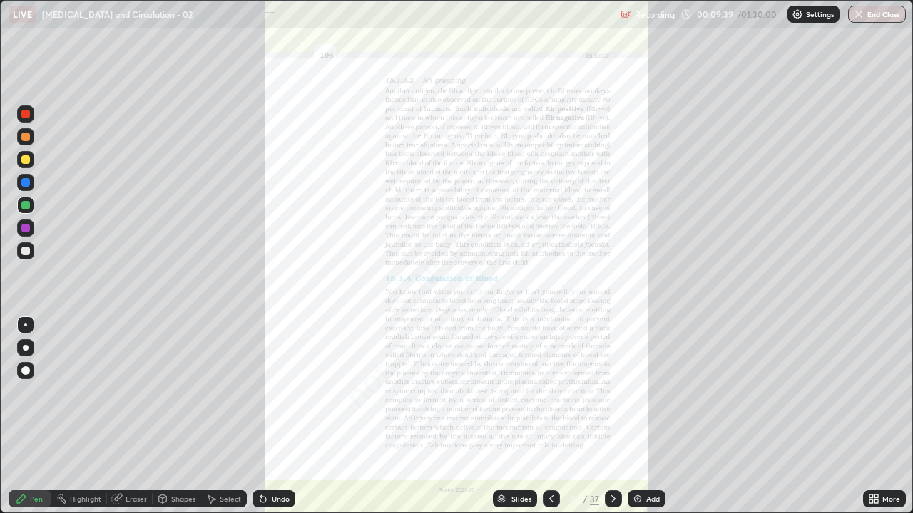
click at [613, 416] on icon at bounding box center [612, 498] width 11 height 11
click at [26, 181] on div at bounding box center [25, 182] width 9 height 9
click at [24, 115] on div at bounding box center [25, 114] width 9 height 9
click at [24, 180] on div at bounding box center [25, 182] width 9 height 9
click at [25, 207] on div at bounding box center [25, 205] width 9 height 9
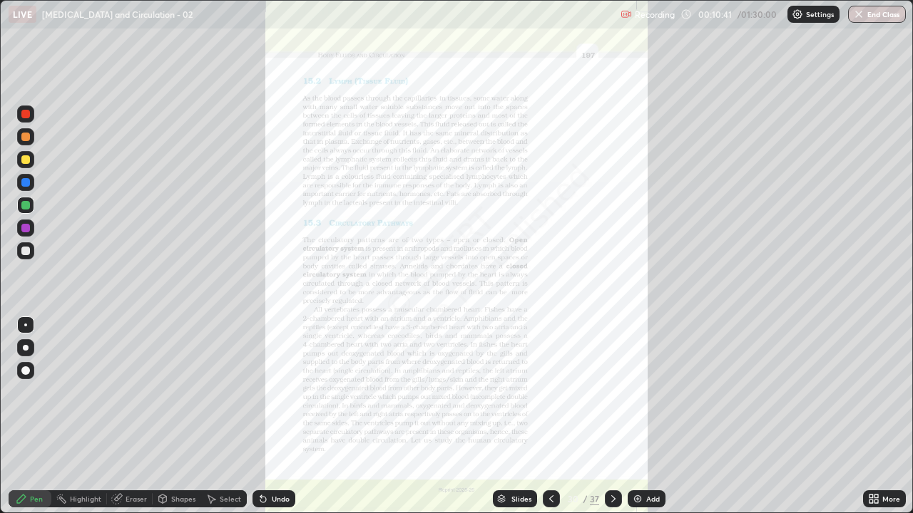
click at [26, 230] on div at bounding box center [25, 228] width 9 height 9
click at [26, 226] on div at bounding box center [25, 228] width 9 height 9
click at [25, 205] on div at bounding box center [25, 205] width 9 height 9
click at [24, 183] on div at bounding box center [25, 182] width 9 height 9
click at [26, 158] on div at bounding box center [25, 159] width 9 height 9
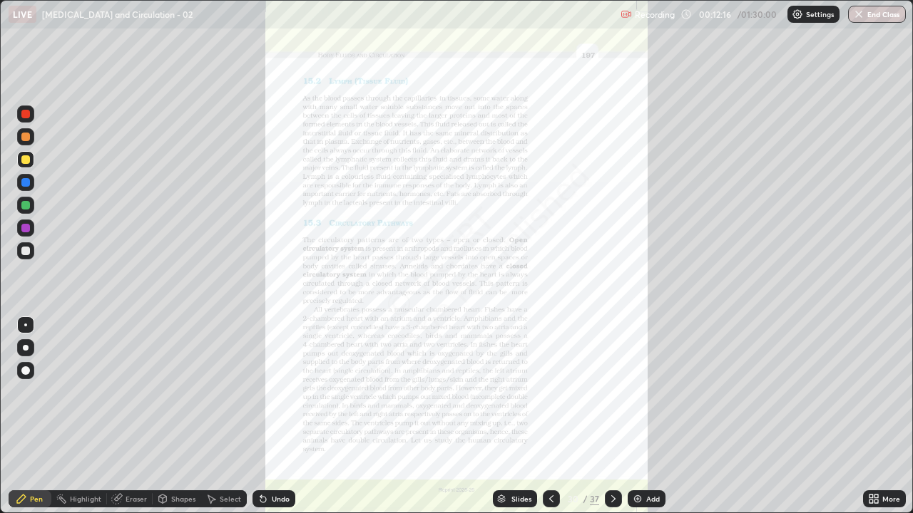
click at [26, 116] on div at bounding box center [25, 114] width 9 height 9
click at [25, 181] on div at bounding box center [25, 182] width 9 height 9
click at [26, 249] on div at bounding box center [25, 251] width 9 height 9
click at [24, 136] on div at bounding box center [25, 137] width 9 height 9
click at [26, 250] on div at bounding box center [25, 251] width 9 height 9
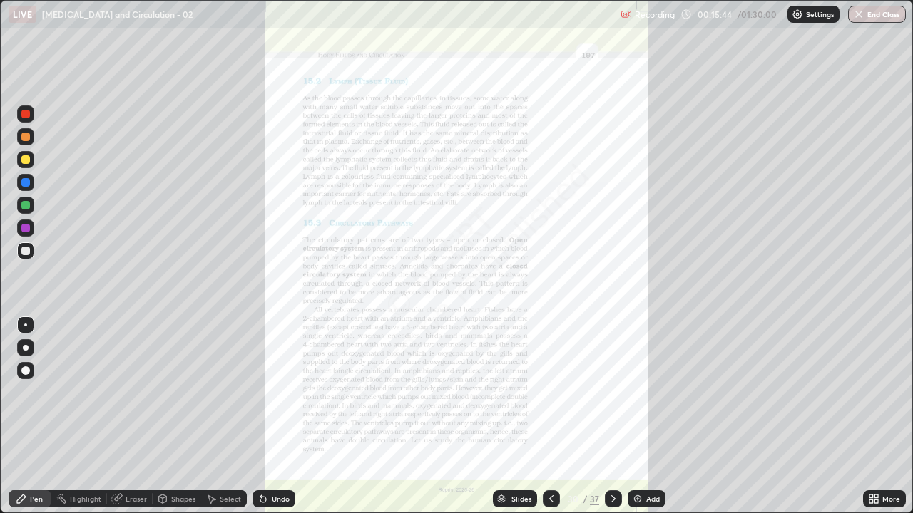
click at [875, 416] on icon at bounding box center [873, 498] width 11 height 11
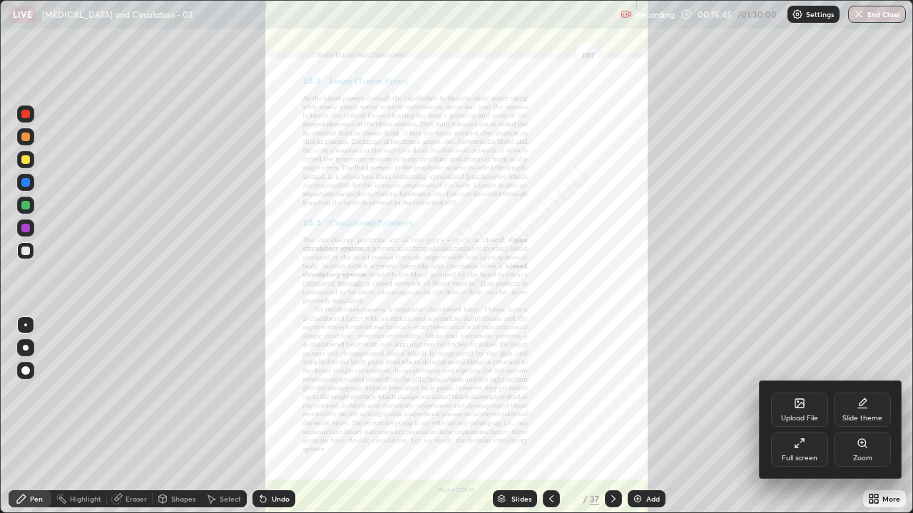
click at [864, 416] on icon at bounding box center [865, 447] width 2 height 2
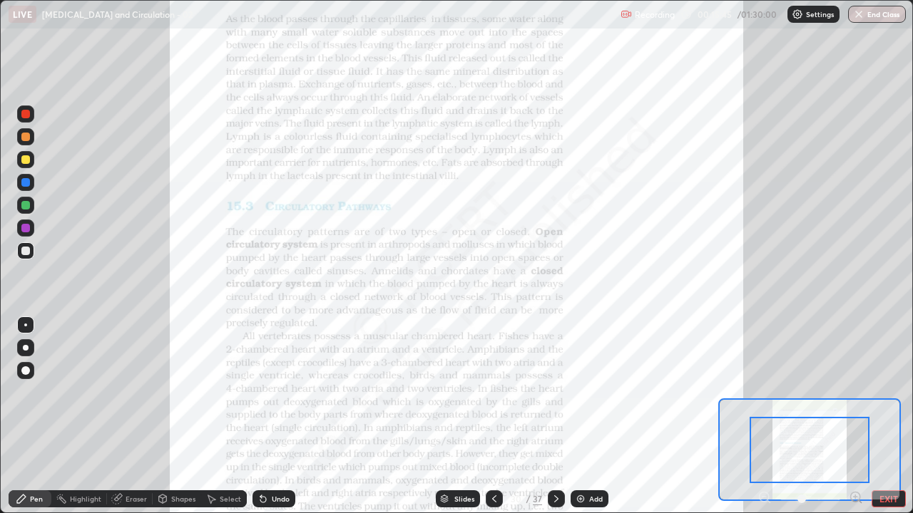
click at [855, 416] on icon at bounding box center [855, 497] width 4 height 0
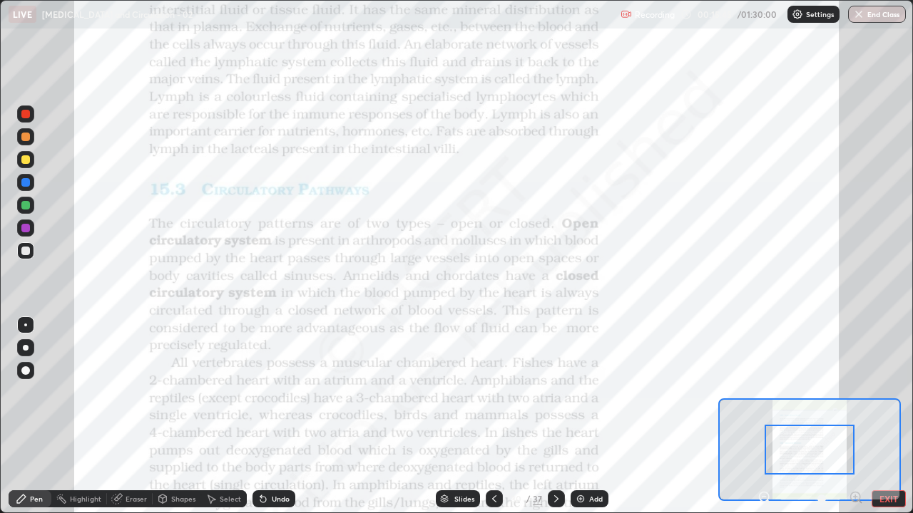
click at [855, 416] on icon at bounding box center [855, 497] width 0 height 4
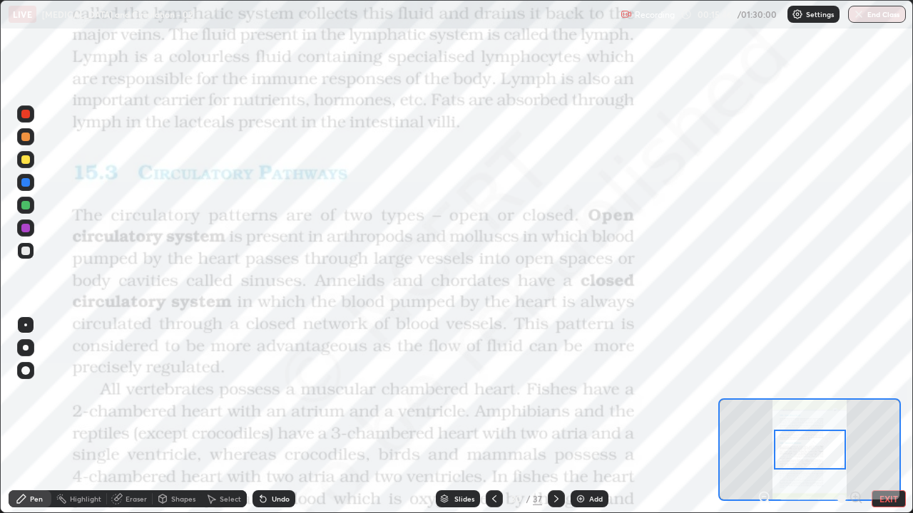
click at [855, 416] on div at bounding box center [810, 498] width 106 height 17
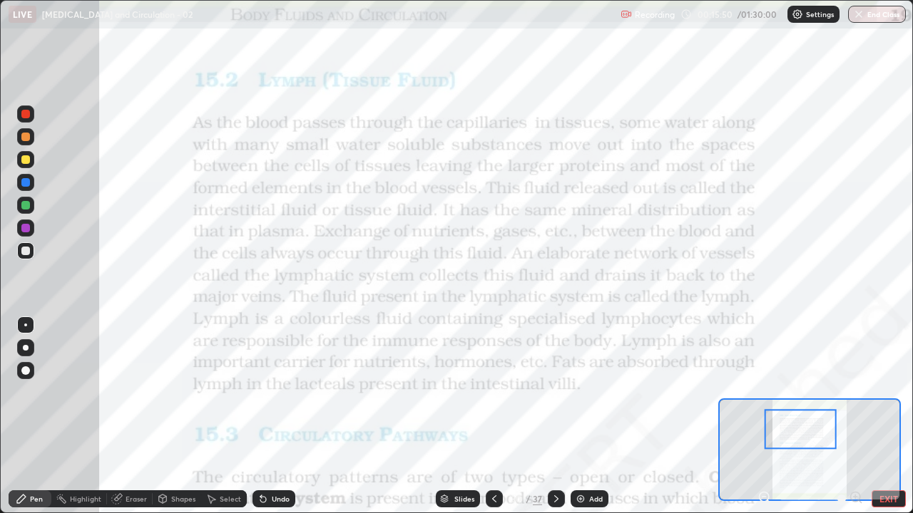
click at [26, 179] on div at bounding box center [25, 182] width 9 height 9
click at [29, 204] on div at bounding box center [25, 205] width 9 height 9
click at [26, 160] on div at bounding box center [25, 159] width 9 height 9
click at [496, 416] on icon at bounding box center [493, 498] width 11 height 11
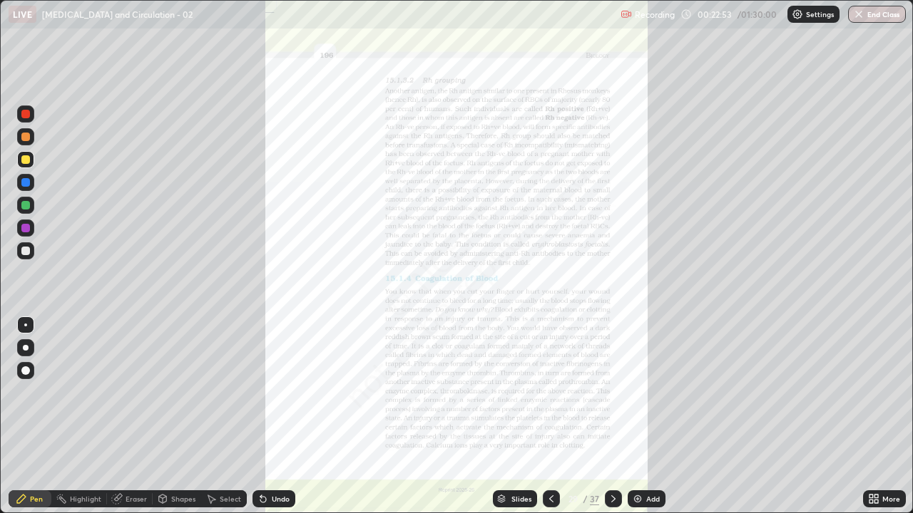
click at [642, 416] on div "Add" at bounding box center [646, 498] width 38 height 17
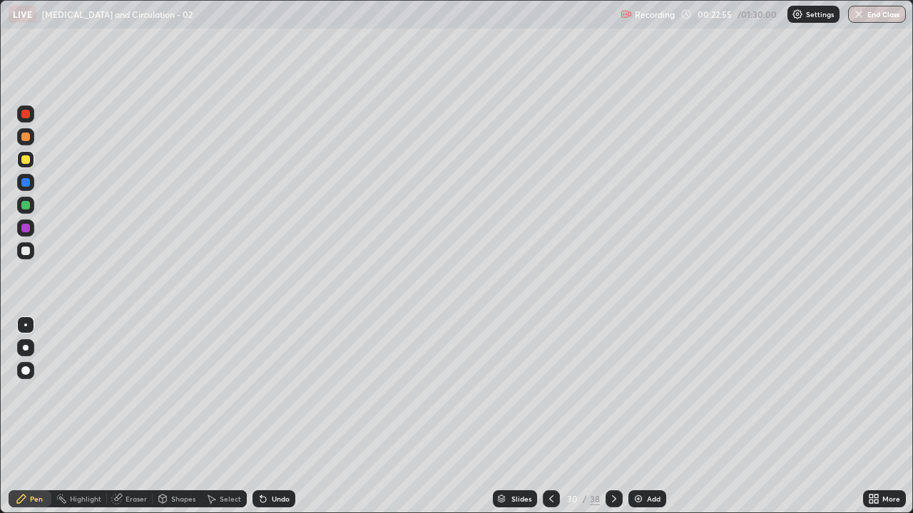
click at [27, 178] on div at bounding box center [25, 182] width 9 height 9
click at [25, 349] on div at bounding box center [26, 348] width 6 height 6
click at [26, 160] on div at bounding box center [25, 159] width 9 height 9
click at [23, 205] on div at bounding box center [25, 205] width 9 height 9
click at [26, 251] on div at bounding box center [25, 251] width 9 height 9
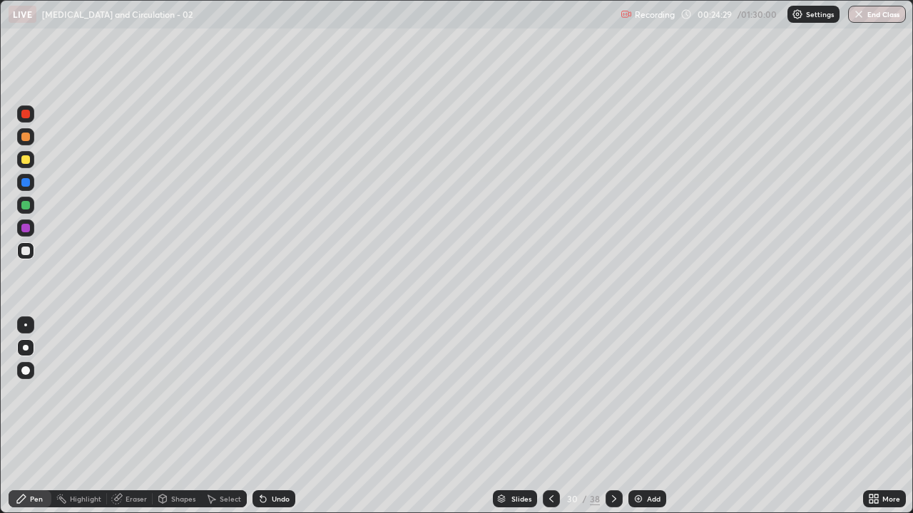
click at [25, 229] on div at bounding box center [25, 228] width 9 height 9
click at [25, 249] on div at bounding box center [25, 251] width 9 height 9
click at [27, 204] on div at bounding box center [25, 205] width 9 height 9
click at [277, 416] on div "Undo" at bounding box center [281, 498] width 18 height 7
click at [274, 416] on div "Undo" at bounding box center [281, 498] width 18 height 7
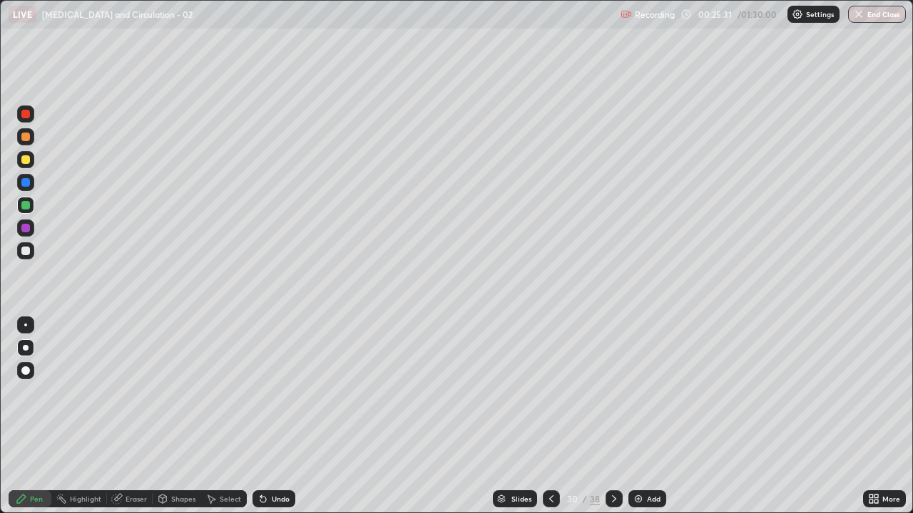
click at [274, 416] on div "Undo" at bounding box center [281, 498] width 18 height 7
click at [23, 250] on div at bounding box center [25, 251] width 9 height 9
click at [639, 416] on img at bounding box center [637, 498] width 11 height 11
click at [29, 205] on div at bounding box center [25, 205] width 9 height 9
click at [28, 227] on div at bounding box center [25, 228] width 9 height 9
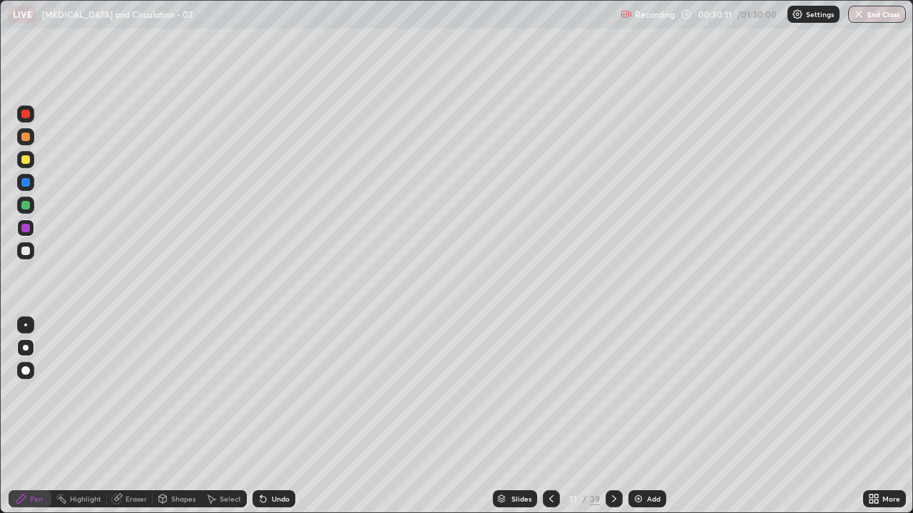
click at [26, 250] on div at bounding box center [25, 251] width 9 height 9
click at [26, 207] on div at bounding box center [25, 205] width 9 height 9
click at [637, 416] on img at bounding box center [637, 498] width 11 height 11
click at [618, 416] on div at bounding box center [613, 498] width 17 height 17
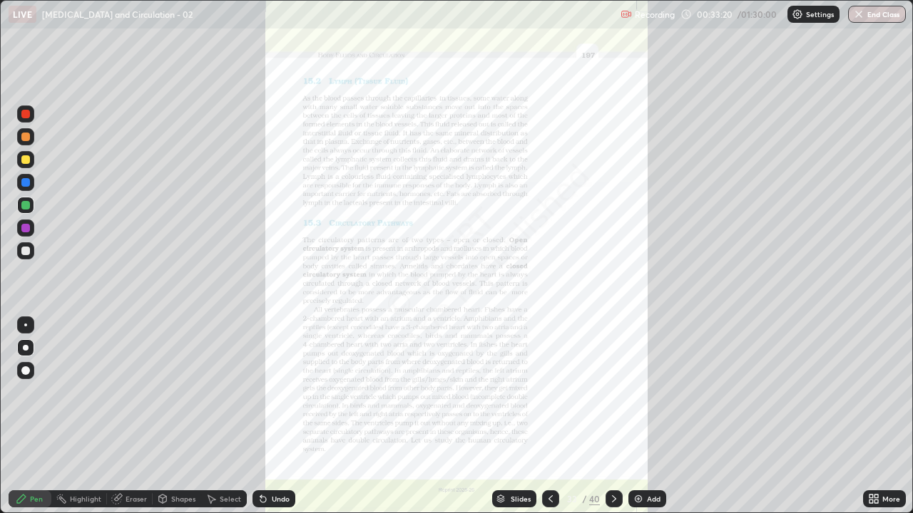
click at [549, 416] on icon at bounding box center [550, 498] width 11 height 11
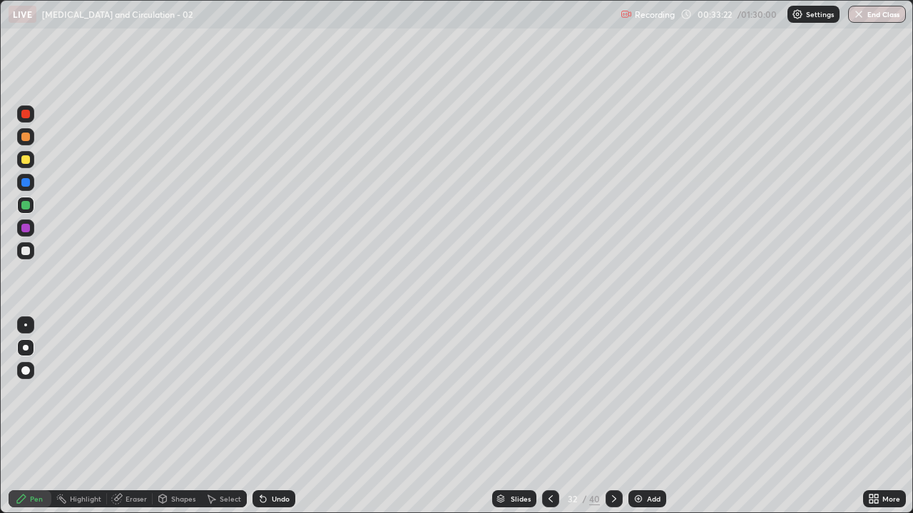
click at [26, 115] on div at bounding box center [25, 114] width 9 height 9
click at [29, 160] on div at bounding box center [25, 159] width 9 height 9
click at [26, 230] on div at bounding box center [25, 228] width 9 height 9
click at [282, 416] on div "Undo" at bounding box center [273, 498] width 43 height 17
click at [31, 253] on div at bounding box center [25, 250] width 17 height 17
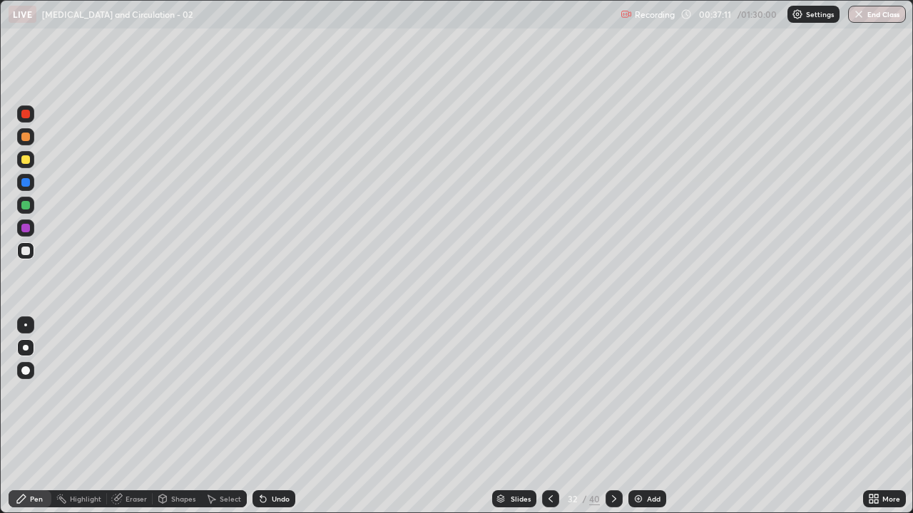
click at [23, 207] on div at bounding box center [25, 205] width 9 height 9
click at [28, 230] on div at bounding box center [25, 228] width 9 height 9
click at [28, 252] on div at bounding box center [25, 251] width 9 height 9
click at [637, 416] on img at bounding box center [637, 498] width 11 height 11
click at [27, 115] on div at bounding box center [25, 114] width 9 height 9
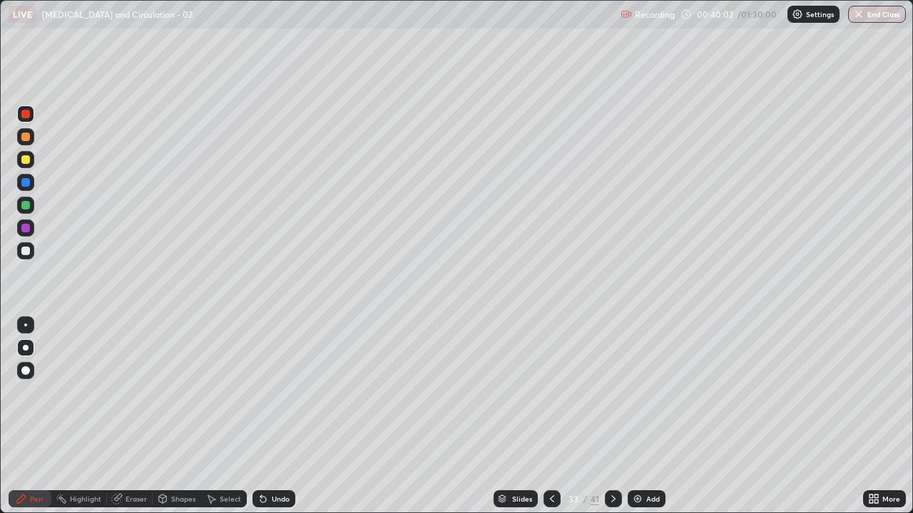
click at [31, 183] on div at bounding box center [25, 182] width 17 height 17
click at [26, 204] on div at bounding box center [25, 205] width 9 height 9
click at [26, 207] on div at bounding box center [25, 205] width 9 height 9
click at [22, 227] on div at bounding box center [25, 228] width 9 height 9
click at [31, 251] on div at bounding box center [25, 250] width 17 height 17
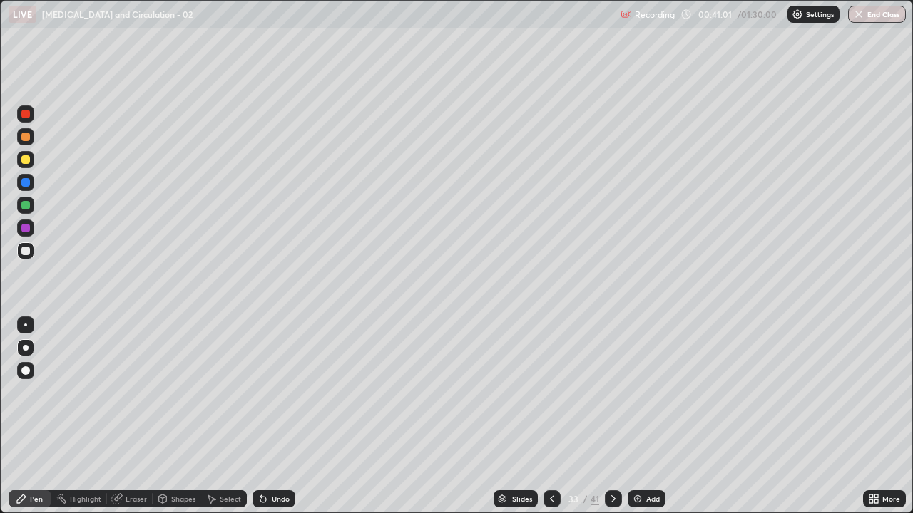
click at [26, 115] on div at bounding box center [25, 114] width 9 height 9
click at [24, 230] on div at bounding box center [25, 228] width 9 height 9
click at [26, 250] on div at bounding box center [25, 251] width 9 height 9
click at [26, 205] on div at bounding box center [25, 205] width 9 height 9
click at [273, 416] on div "Undo" at bounding box center [281, 498] width 18 height 7
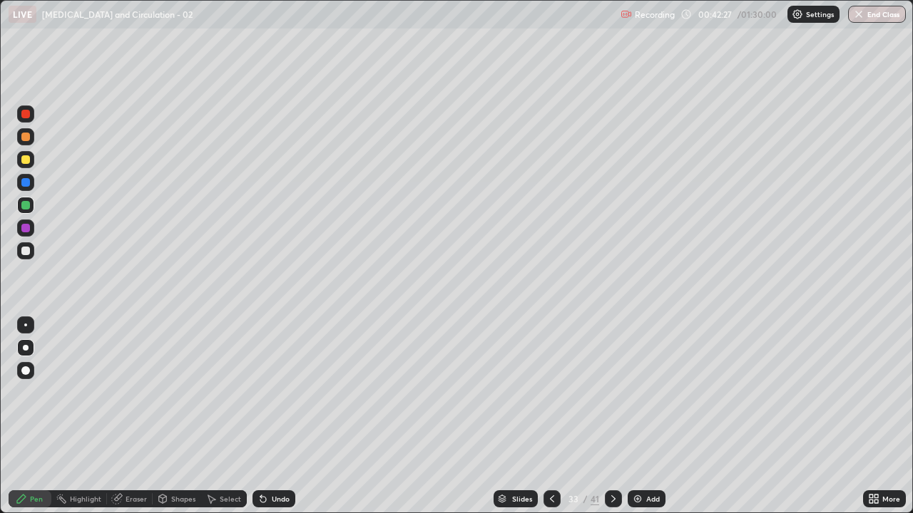
click at [272, 416] on div "Undo" at bounding box center [281, 498] width 18 height 7
click at [24, 115] on div at bounding box center [25, 114] width 9 height 9
click at [29, 158] on div at bounding box center [25, 159] width 9 height 9
click at [27, 229] on div at bounding box center [25, 228] width 9 height 9
click at [25, 204] on div at bounding box center [25, 205] width 9 height 9
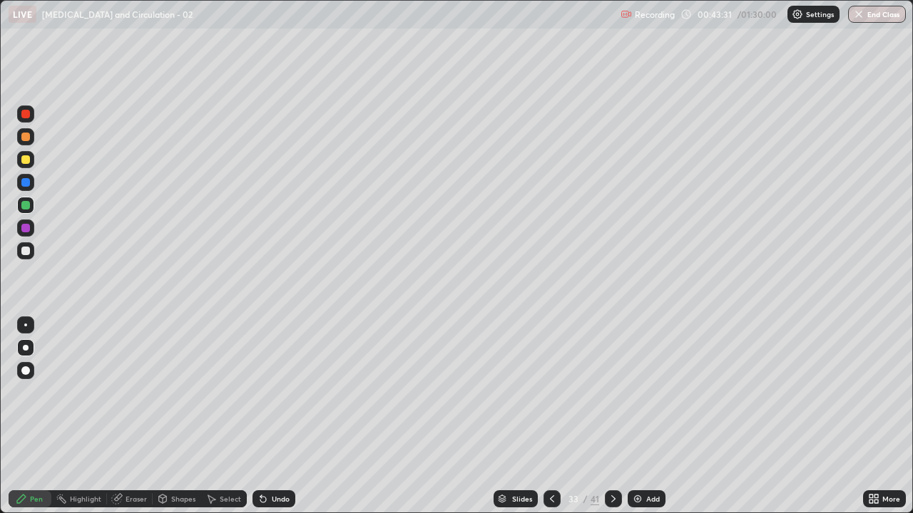
click at [550, 416] on icon at bounding box center [551, 498] width 11 height 11
click at [614, 416] on icon at bounding box center [612, 498] width 11 height 11
click at [25, 228] on div at bounding box center [25, 228] width 9 height 9
click at [26, 252] on div at bounding box center [25, 251] width 9 height 9
click at [24, 205] on div at bounding box center [25, 205] width 9 height 9
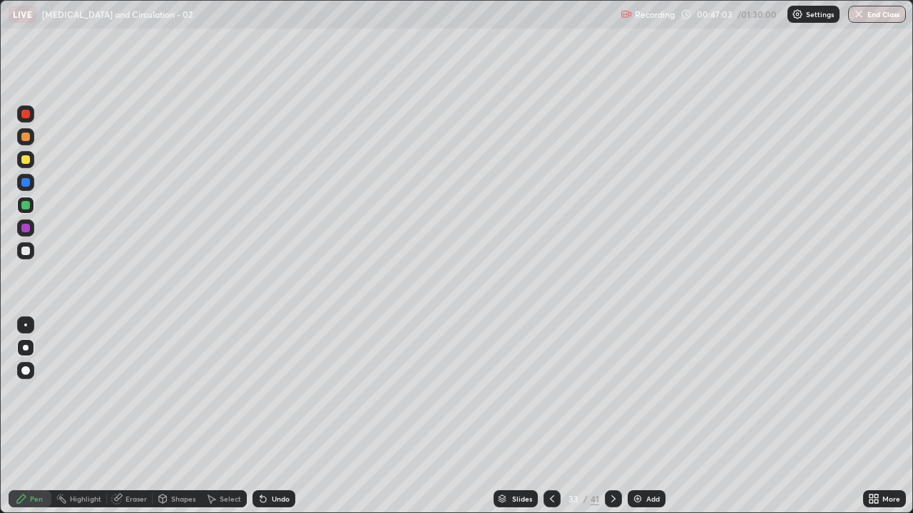
click at [27, 250] on div at bounding box center [25, 251] width 9 height 9
click at [281, 416] on div "Undo" at bounding box center [281, 498] width 18 height 7
click at [281, 416] on div "Undo" at bounding box center [273, 498] width 43 height 17
click at [282, 416] on div "Undo" at bounding box center [273, 498] width 43 height 17
click at [286, 416] on div "Undo" at bounding box center [273, 498] width 43 height 17
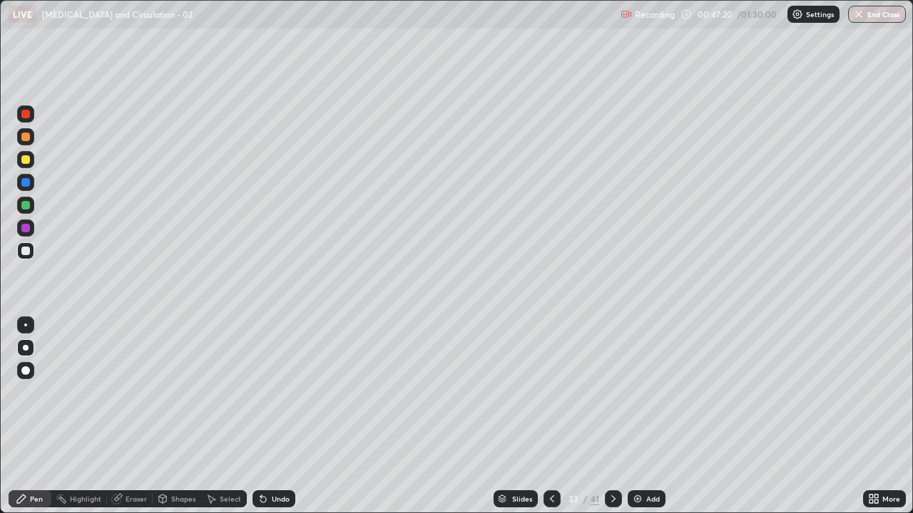
click at [29, 205] on div at bounding box center [25, 205] width 9 height 9
click at [23, 252] on div at bounding box center [25, 251] width 9 height 9
click at [22, 232] on div at bounding box center [25, 228] width 17 height 17
click at [26, 203] on div at bounding box center [25, 205] width 9 height 9
click at [287, 416] on div "Undo" at bounding box center [281, 498] width 18 height 7
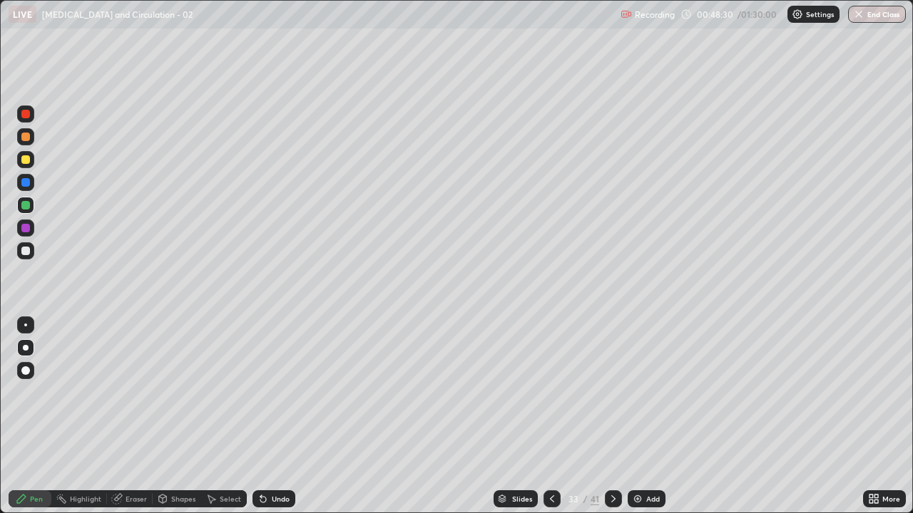
click at [290, 416] on div "Undo" at bounding box center [273, 498] width 43 height 17
click at [286, 416] on div "Undo" at bounding box center [281, 498] width 18 height 7
click at [282, 416] on div "Undo" at bounding box center [281, 498] width 18 height 7
click at [279, 416] on div "Undo" at bounding box center [281, 498] width 18 height 7
click at [284, 416] on div "Undo" at bounding box center [281, 498] width 18 height 7
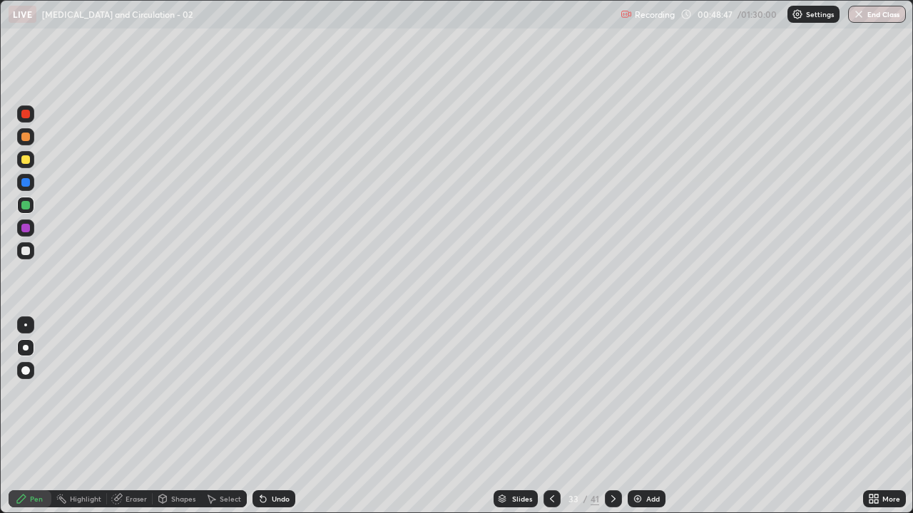
click at [24, 230] on div at bounding box center [25, 228] width 9 height 9
click at [637, 416] on img at bounding box center [637, 498] width 11 height 11
click at [24, 155] on div at bounding box center [25, 159] width 9 height 9
click at [24, 251] on div at bounding box center [25, 251] width 9 height 9
click at [32, 230] on div at bounding box center [25, 228] width 17 height 17
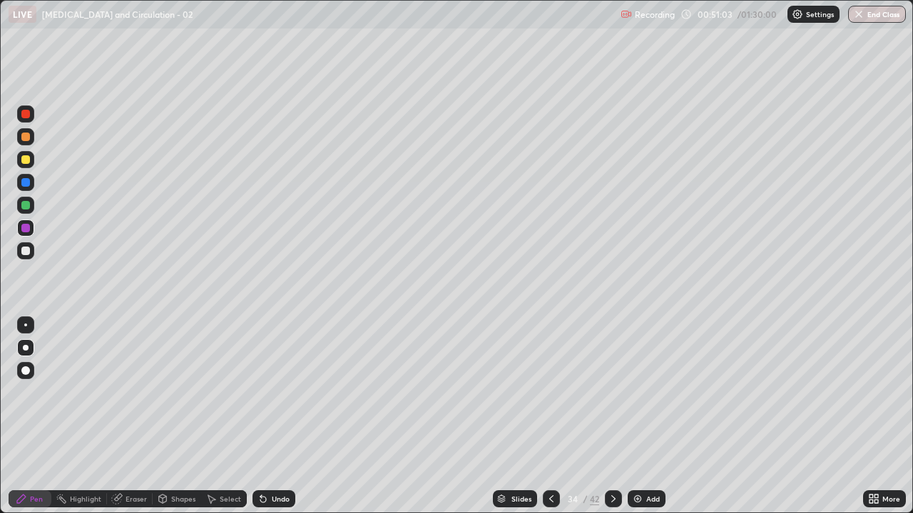
click at [29, 118] on div at bounding box center [25, 114] width 17 height 17
click at [26, 205] on div at bounding box center [25, 205] width 9 height 9
click at [285, 416] on div "Undo" at bounding box center [281, 498] width 18 height 7
click at [26, 230] on div at bounding box center [25, 228] width 9 height 9
click at [30, 119] on div at bounding box center [25, 114] width 17 height 17
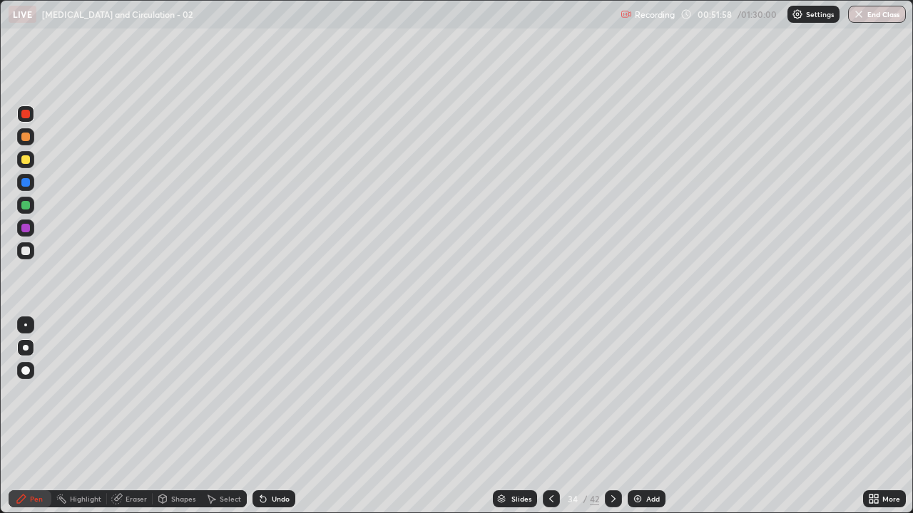
click at [25, 186] on div at bounding box center [25, 182] width 9 height 9
click at [26, 140] on div at bounding box center [25, 137] width 9 height 9
click at [26, 183] on div at bounding box center [25, 182] width 9 height 9
click at [24, 206] on div at bounding box center [25, 205] width 9 height 9
click at [25, 158] on div at bounding box center [25, 159] width 9 height 9
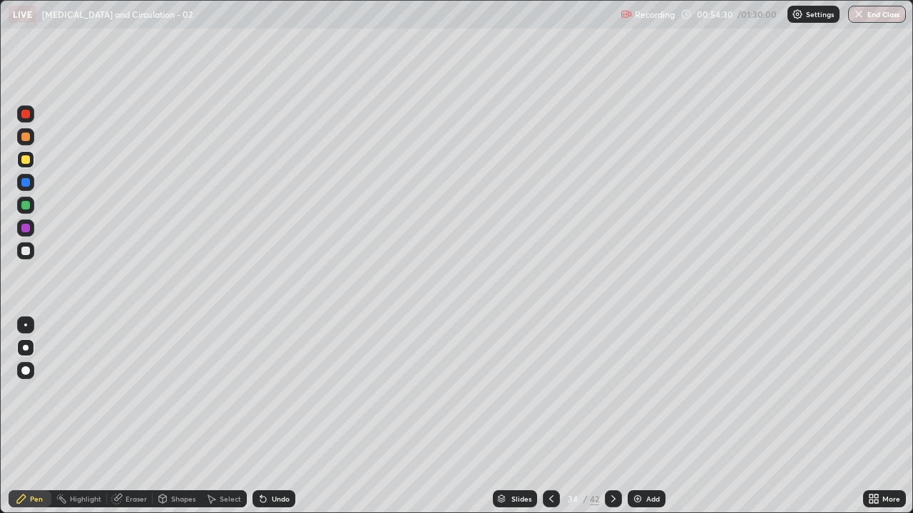
click at [24, 118] on div at bounding box center [25, 114] width 9 height 9
click at [24, 205] on div at bounding box center [25, 205] width 9 height 9
click at [25, 251] on div at bounding box center [25, 251] width 9 height 9
click at [26, 230] on div at bounding box center [25, 228] width 9 height 9
click at [26, 245] on div at bounding box center [25, 250] width 17 height 17
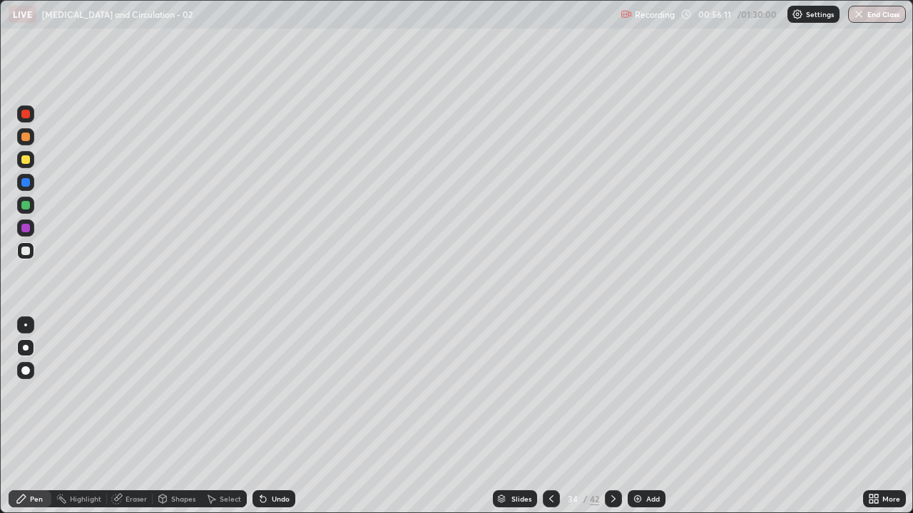
click at [26, 230] on div at bounding box center [25, 228] width 9 height 9
click at [25, 253] on div at bounding box center [25, 251] width 9 height 9
click at [26, 228] on div at bounding box center [25, 228] width 9 height 9
click at [25, 207] on div at bounding box center [25, 205] width 9 height 9
click at [24, 250] on div at bounding box center [25, 251] width 9 height 9
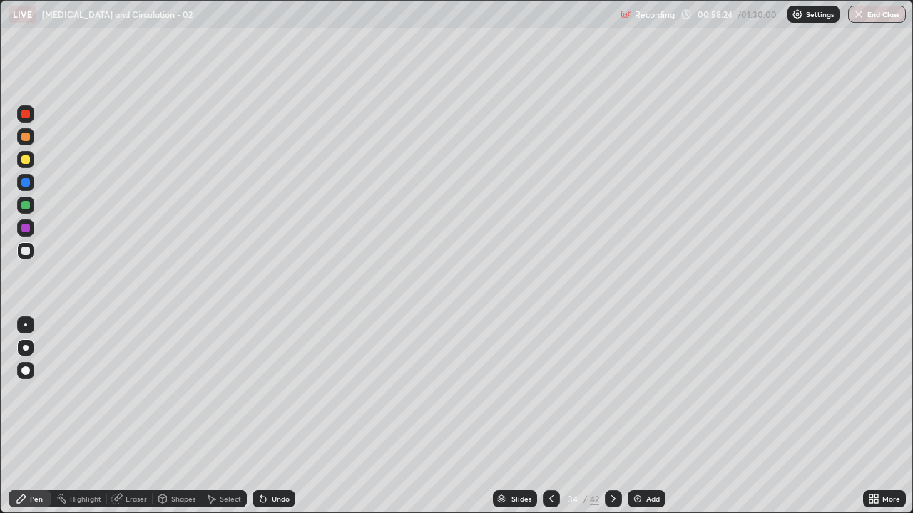
click at [272, 416] on div "Undo" at bounding box center [281, 498] width 18 height 7
click at [26, 113] on div at bounding box center [25, 114] width 9 height 9
click at [26, 228] on div at bounding box center [25, 228] width 9 height 9
click at [24, 113] on div at bounding box center [25, 114] width 9 height 9
click at [634, 416] on img at bounding box center [637, 498] width 11 height 11
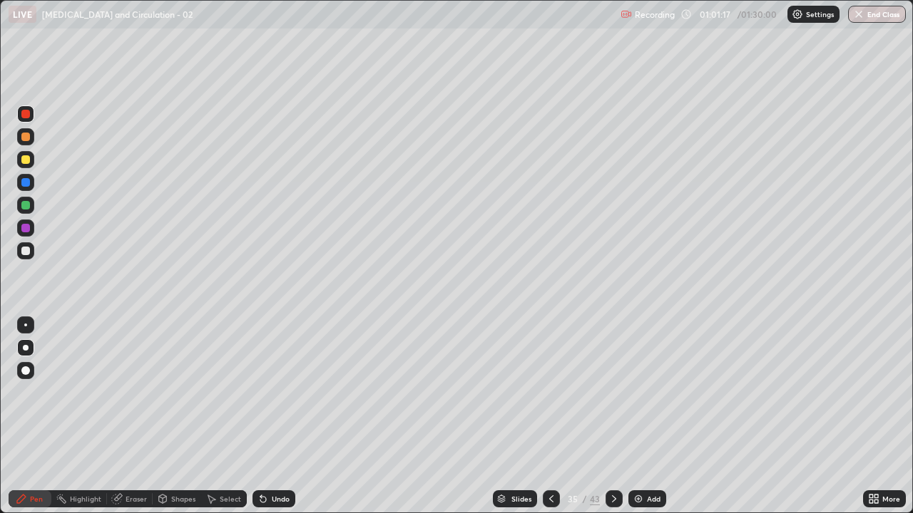
click at [25, 181] on div at bounding box center [25, 182] width 9 height 9
click at [26, 139] on div at bounding box center [25, 137] width 9 height 9
click at [28, 183] on div at bounding box center [25, 182] width 9 height 9
click at [28, 227] on div at bounding box center [25, 228] width 9 height 9
click at [28, 250] on div at bounding box center [25, 251] width 9 height 9
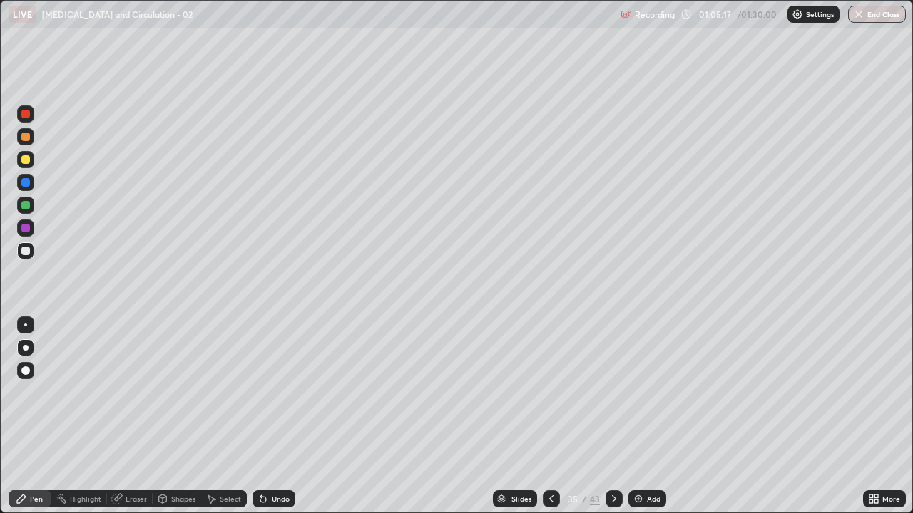
click at [28, 138] on div at bounding box center [25, 137] width 9 height 9
click at [29, 248] on div at bounding box center [25, 251] width 9 height 9
click at [29, 227] on div at bounding box center [25, 228] width 9 height 9
click at [26, 253] on div at bounding box center [25, 251] width 9 height 9
click at [640, 416] on img at bounding box center [637, 498] width 11 height 11
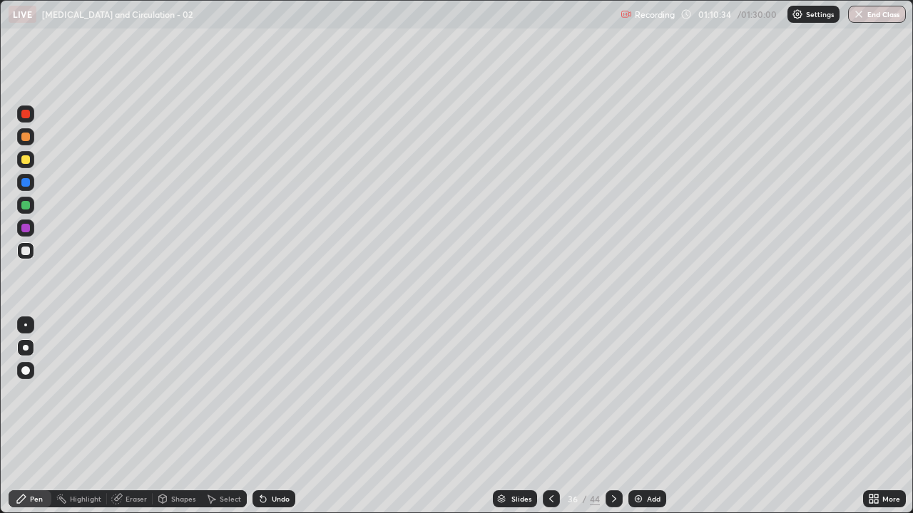
click at [24, 115] on div at bounding box center [25, 114] width 9 height 9
click at [24, 203] on div at bounding box center [25, 205] width 9 height 9
click at [27, 207] on div at bounding box center [25, 205] width 9 height 9
click at [26, 230] on div at bounding box center [25, 228] width 9 height 9
click at [25, 248] on div at bounding box center [25, 251] width 9 height 9
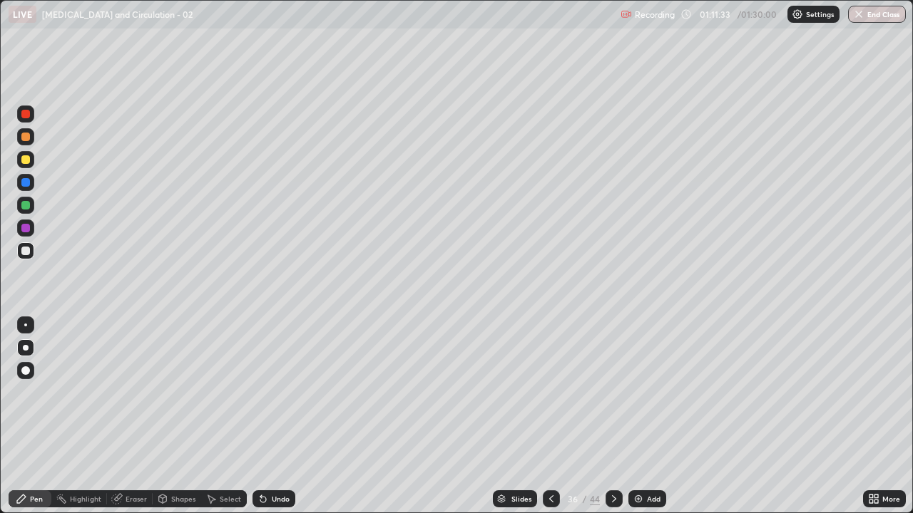
click at [25, 229] on div at bounding box center [25, 228] width 9 height 9
click at [29, 248] on div at bounding box center [25, 251] width 9 height 9
click at [278, 416] on div "Undo" at bounding box center [281, 498] width 18 height 7
click at [25, 230] on div at bounding box center [25, 228] width 9 height 9
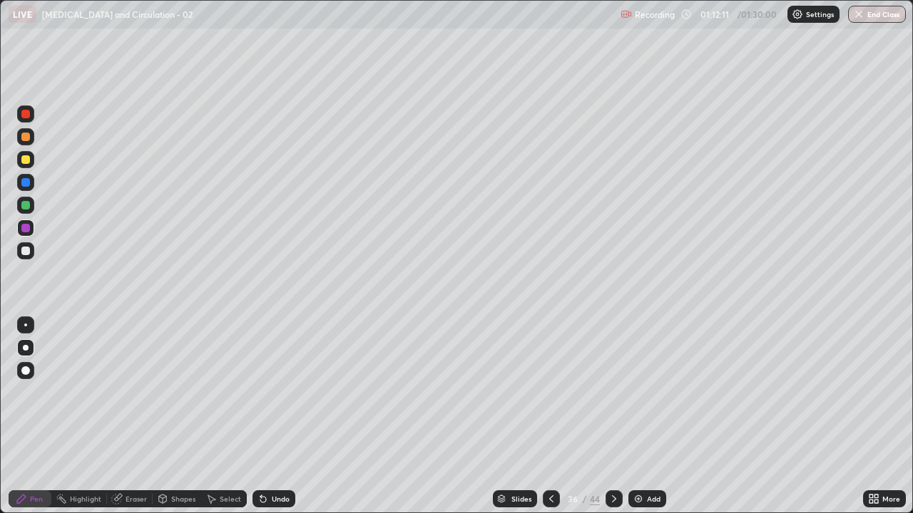
click at [162, 416] on icon at bounding box center [163, 498] width 8 height 2
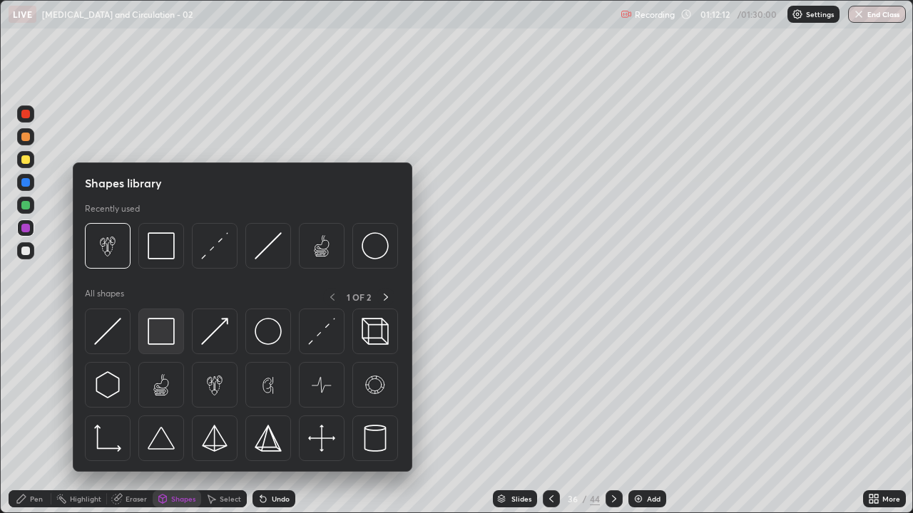
click at [160, 329] on img at bounding box center [161, 331] width 27 height 27
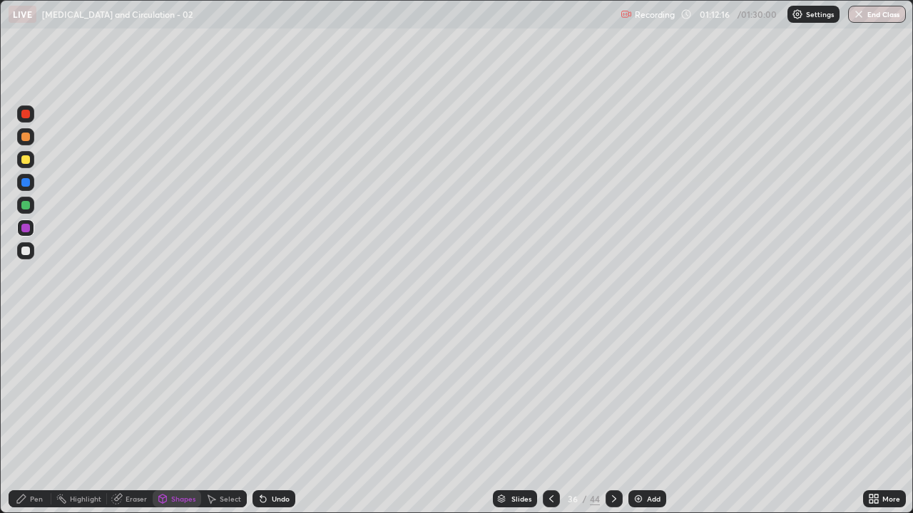
click at [35, 416] on div "Pen" at bounding box center [36, 498] width 13 height 7
click at [27, 158] on div at bounding box center [25, 159] width 9 height 9
click at [183, 416] on div "Shapes" at bounding box center [183, 498] width 24 height 7
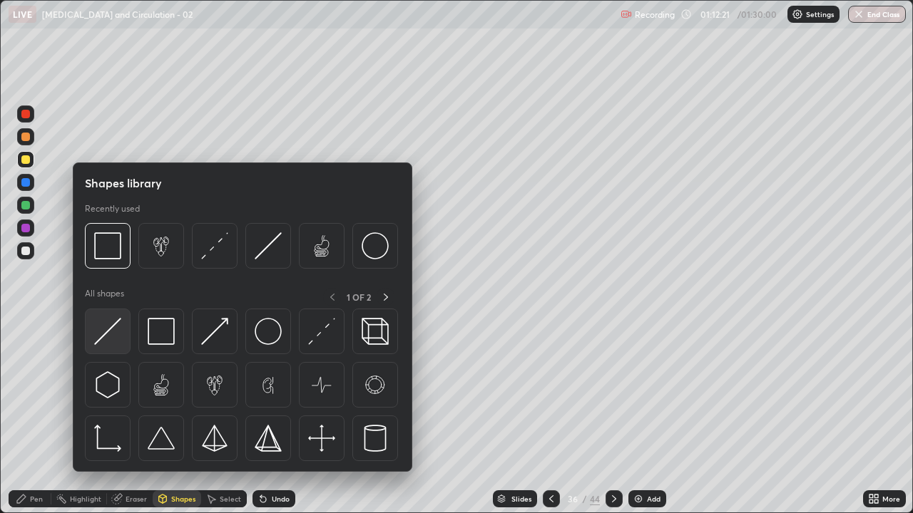
click at [117, 331] on img at bounding box center [107, 331] width 27 height 27
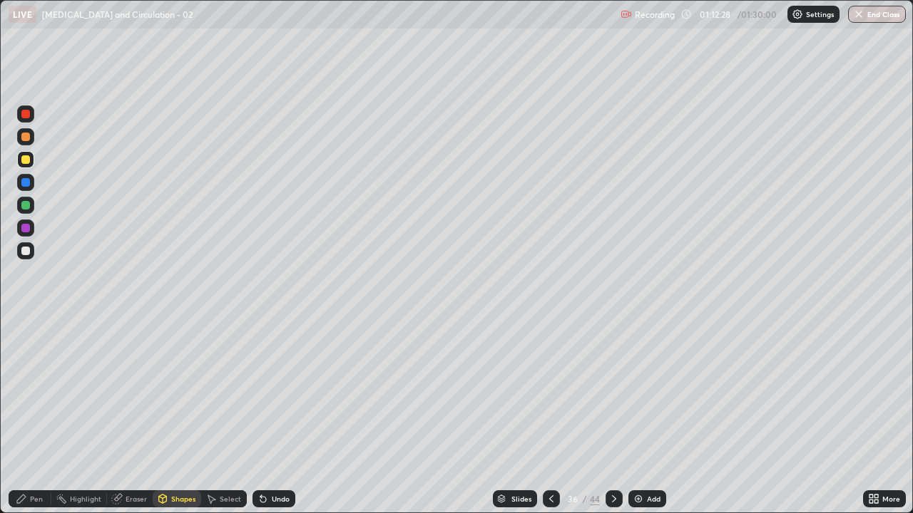
click at [35, 416] on div "Pen" at bounding box center [36, 498] width 13 height 7
click at [26, 227] on div at bounding box center [25, 228] width 9 height 9
click at [24, 342] on div at bounding box center [25, 347] width 17 height 17
click at [29, 250] on div at bounding box center [25, 251] width 9 height 9
click at [26, 160] on div at bounding box center [25, 159] width 9 height 9
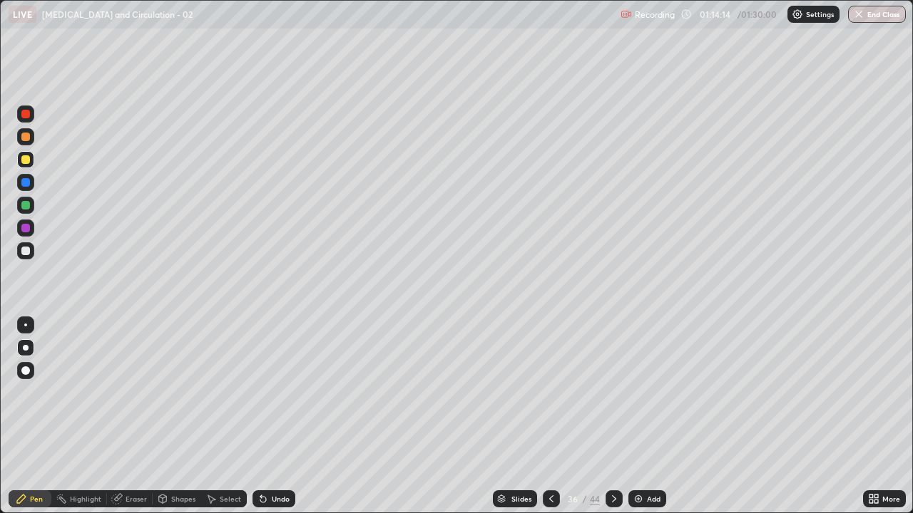
click at [24, 202] on div at bounding box center [25, 205] width 9 height 9
click at [282, 416] on div "Undo" at bounding box center [273, 498] width 43 height 17
click at [279, 416] on div "Undo" at bounding box center [281, 498] width 18 height 7
click at [29, 248] on div at bounding box center [25, 251] width 9 height 9
click at [27, 208] on div at bounding box center [25, 205] width 9 height 9
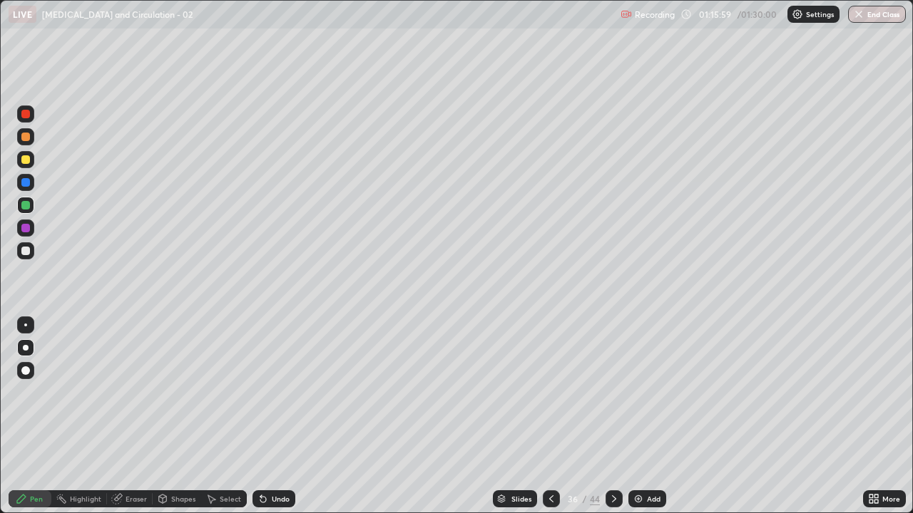
click at [28, 229] on div at bounding box center [25, 228] width 9 height 9
click at [29, 206] on div at bounding box center [25, 205] width 9 height 9
click at [26, 226] on div at bounding box center [25, 228] width 9 height 9
click at [29, 251] on div at bounding box center [25, 251] width 9 height 9
click at [26, 326] on div at bounding box center [25, 325] width 3 height 3
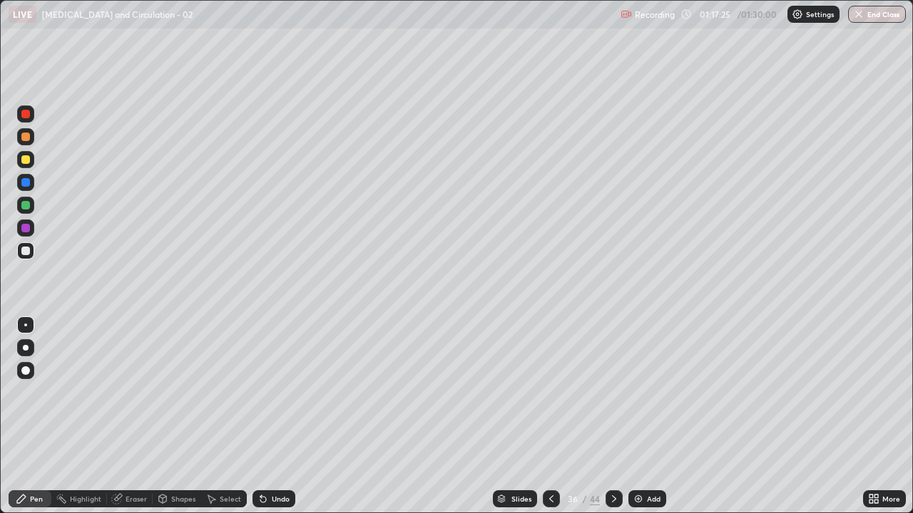
click at [284, 416] on div "Undo" at bounding box center [281, 498] width 18 height 7
click at [24, 204] on div at bounding box center [25, 205] width 9 height 9
click at [26, 160] on div at bounding box center [25, 159] width 9 height 9
click at [24, 115] on div at bounding box center [25, 114] width 9 height 9
click at [874, 19] on button "End Class" at bounding box center [877, 14] width 56 height 17
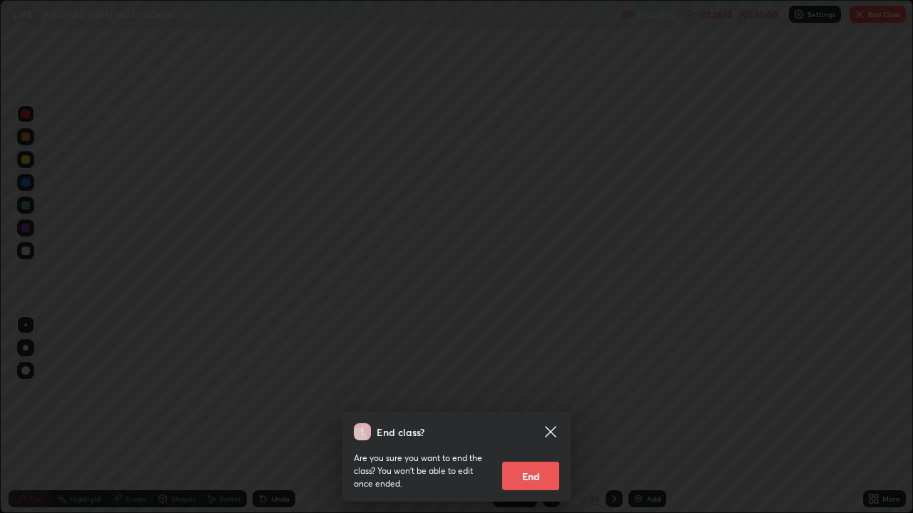
click at [528, 416] on button "End" at bounding box center [530, 476] width 57 height 29
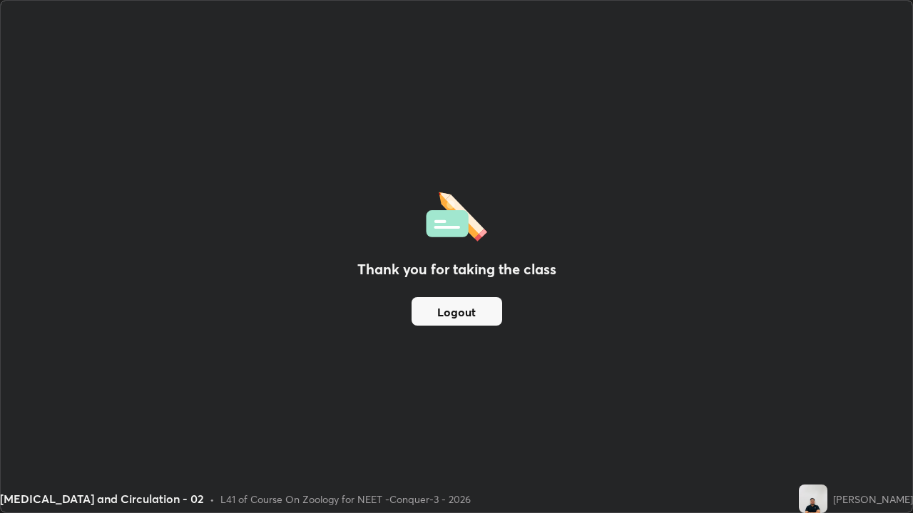
click at [434, 312] on button "Logout" at bounding box center [456, 311] width 91 height 29
